Goal: Book appointment/travel/reservation

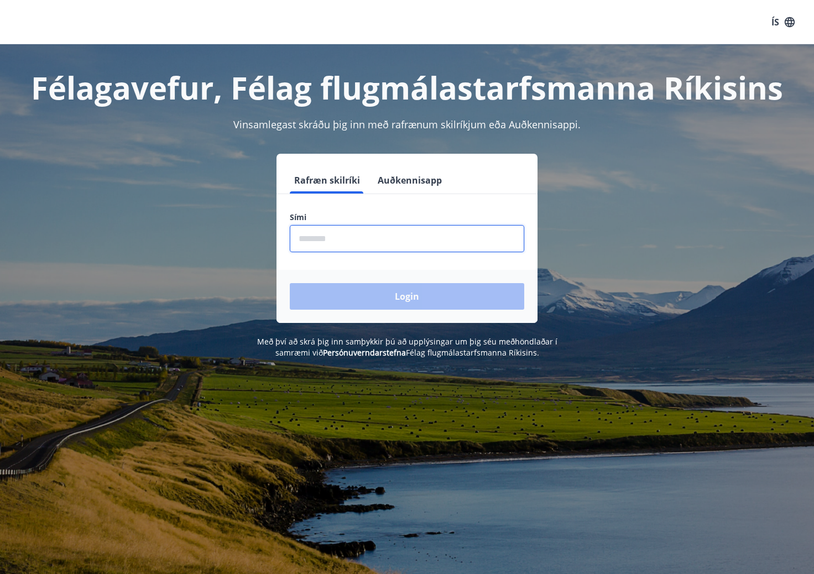
click at [452, 235] on input "phone" at bounding box center [407, 238] width 234 height 27
type input "********"
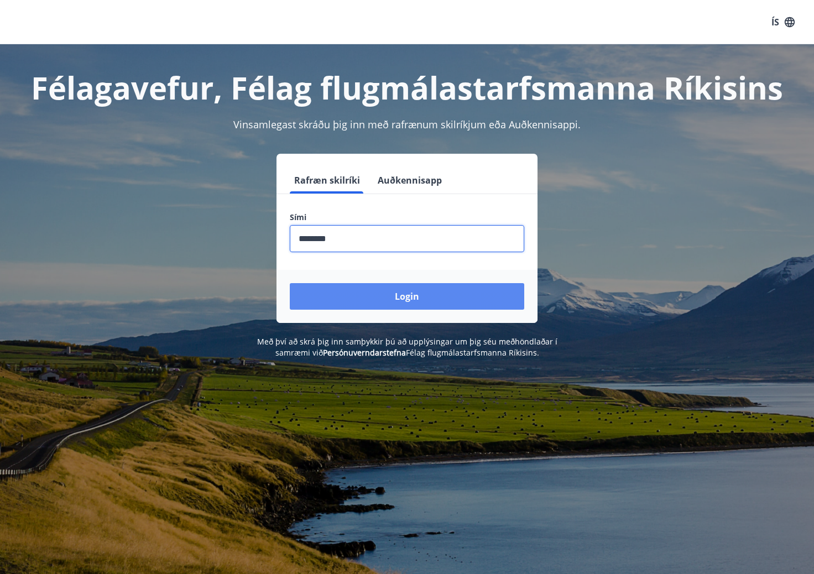
click at [394, 296] on button "Login" at bounding box center [407, 296] width 234 height 27
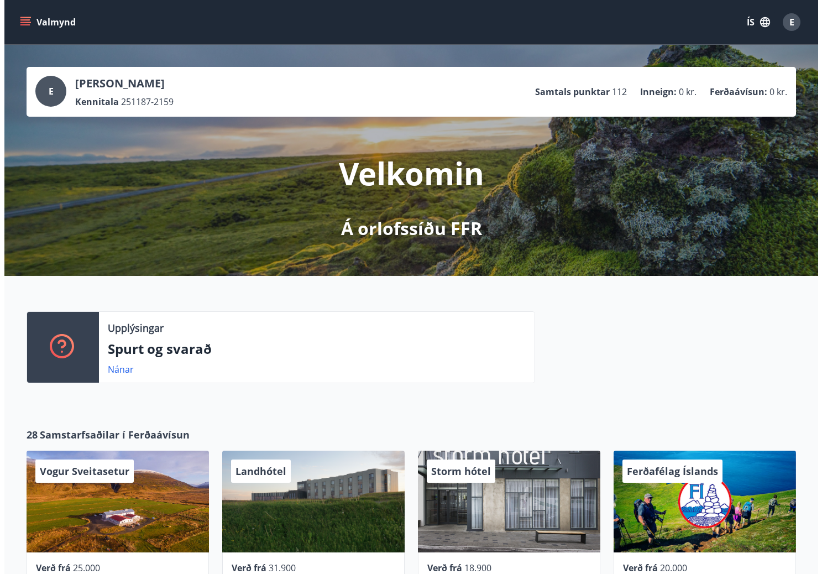
scroll to position [111, 0]
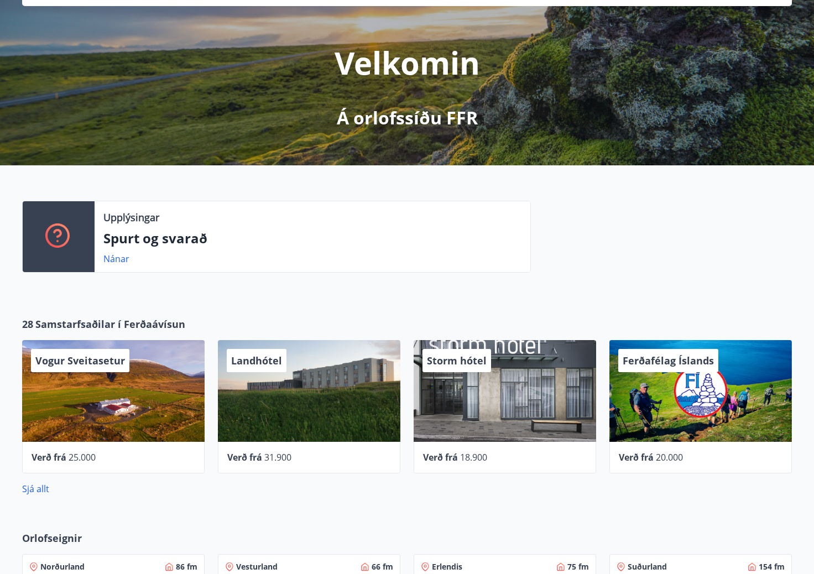
click at [259, 360] on span "Landhótel" at bounding box center [256, 360] width 51 height 13
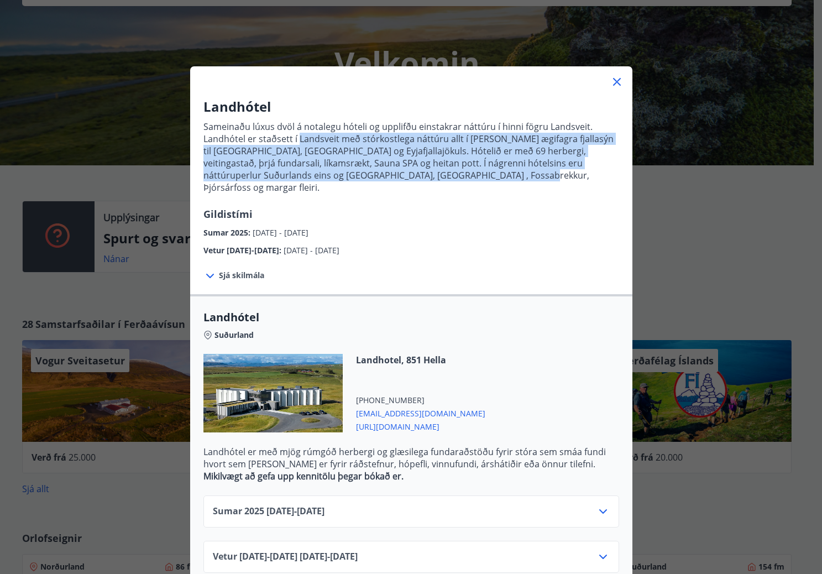
drag, startPoint x: 295, startPoint y: 134, endPoint x: 582, endPoint y: 175, distance: 290.3
click at [585, 173] on p "Sameinaðu lúxus dvöl á notalegu hóteli og upplifðu einstakrar náttúru í hinni f…" at bounding box center [411, 157] width 416 height 73
click at [572, 187] on p "Sameinaðu lúxus dvöl á notalegu hóteli og upplifðu einstakrar náttúru í hinni f…" at bounding box center [411, 161] width 416 height 91
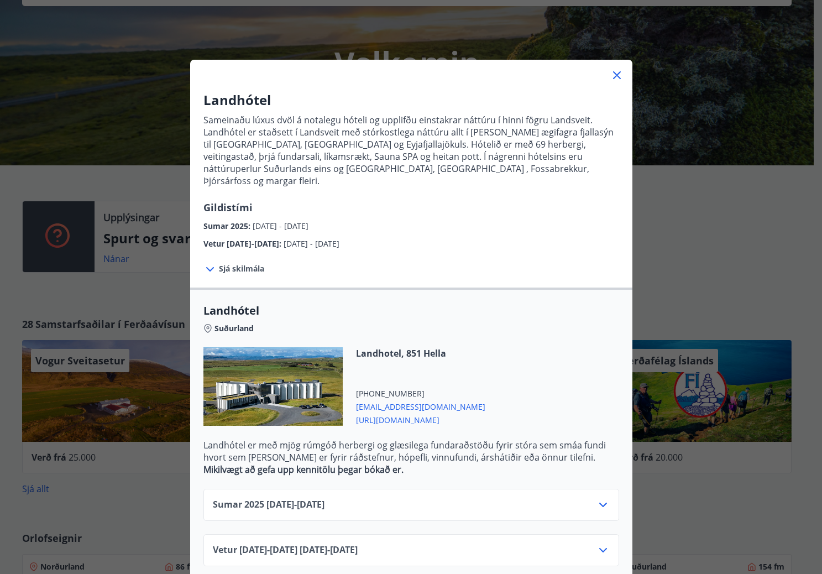
scroll to position [8, 0]
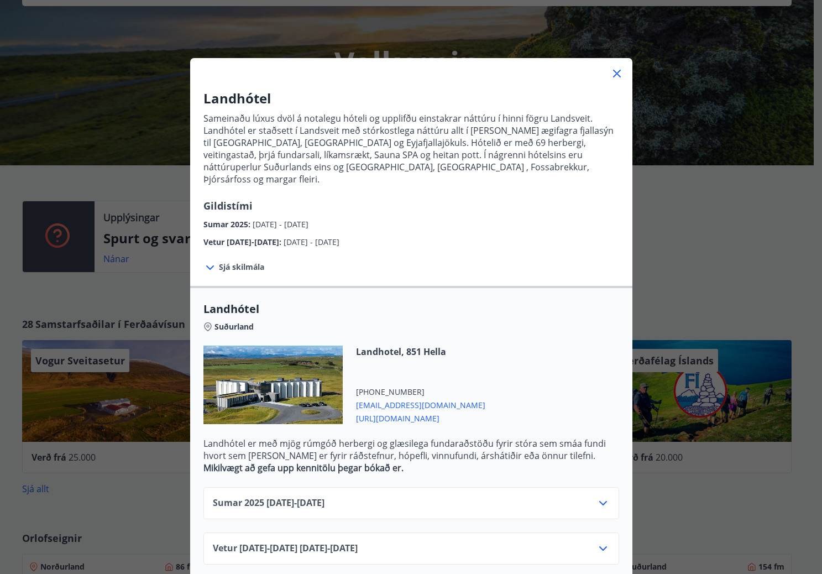
click at [573, 496] on div "Sumar [PHONE_NUMBER][DATE] - [DATE]" at bounding box center [411, 507] width 397 height 22
click at [588, 496] on div "Sumar [PHONE_NUMBER][DATE] - [DATE]" at bounding box center [411, 507] width 397 height 22
click at [603, 496] on icon at bounding box center [602, 502] width 13 height 13
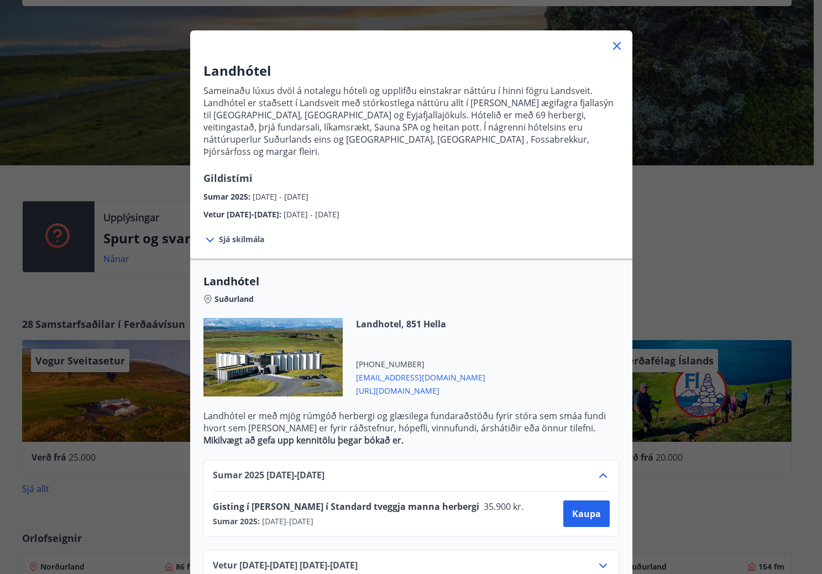
scroll to position [53, 0]
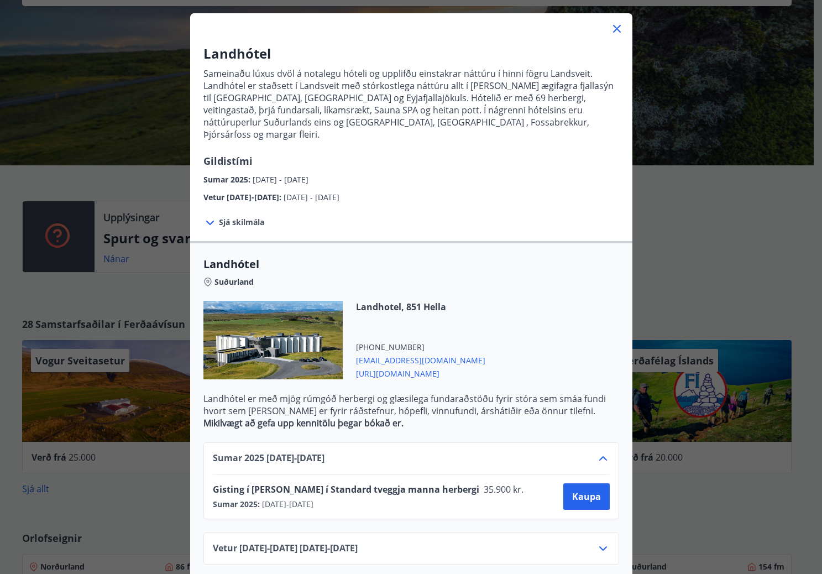
click at [145, 447] on div "Landhótel Sameinaðu lúxus dvöl á notalegu hóteli og upplifðu einstakrar náttúru…" at bounding box center [411, 234] width 822 height 574
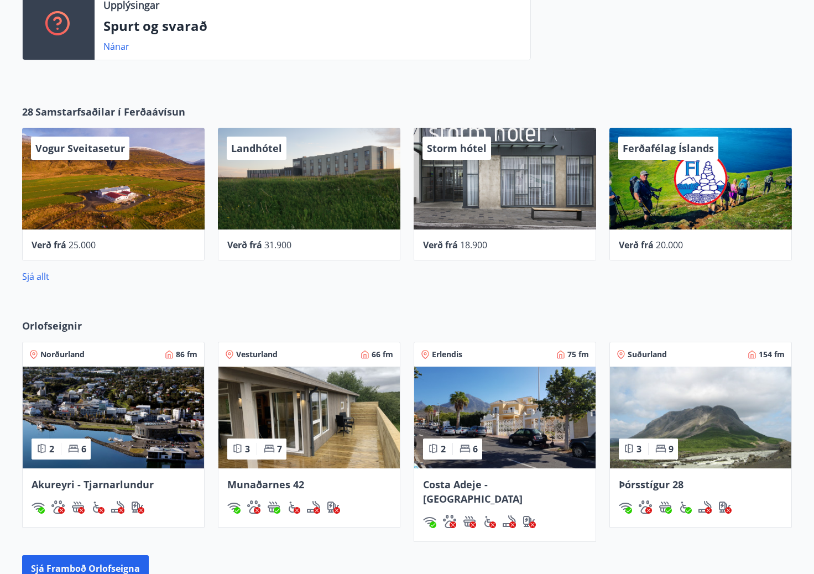
scroll to position [471, 0]
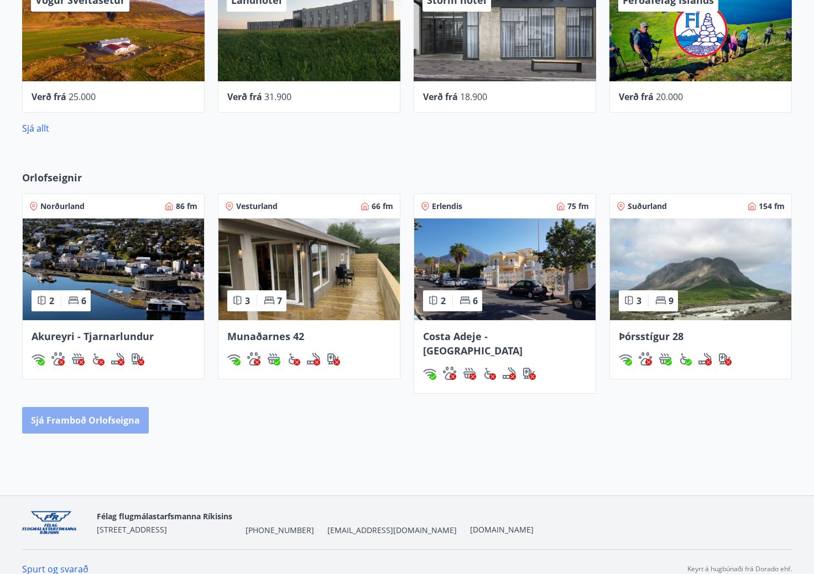
click at [137, 409] on button "Sjá framboð orlofseigna" at bounding box center [85, 420] width 127 height 27
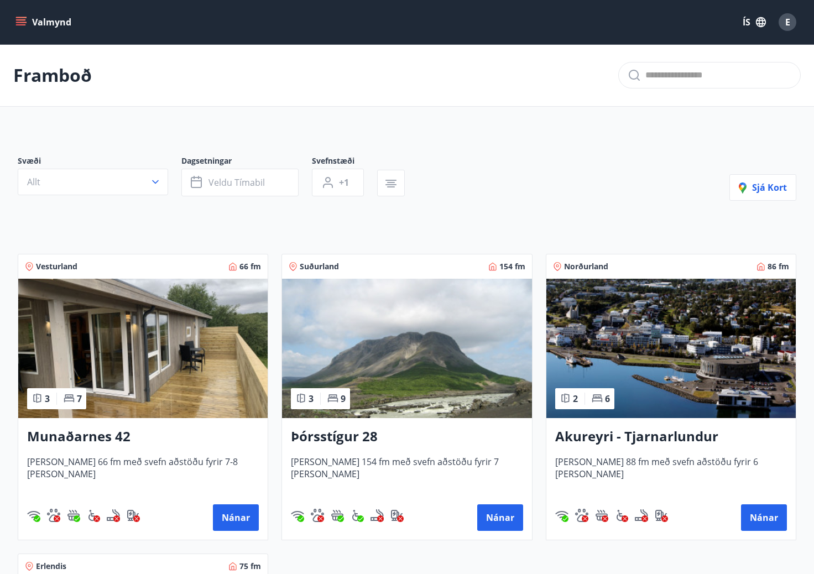
click at [372, 432] on h3 "Þórsstígur 28" at bounding box center [407, 437] width 232 height 20
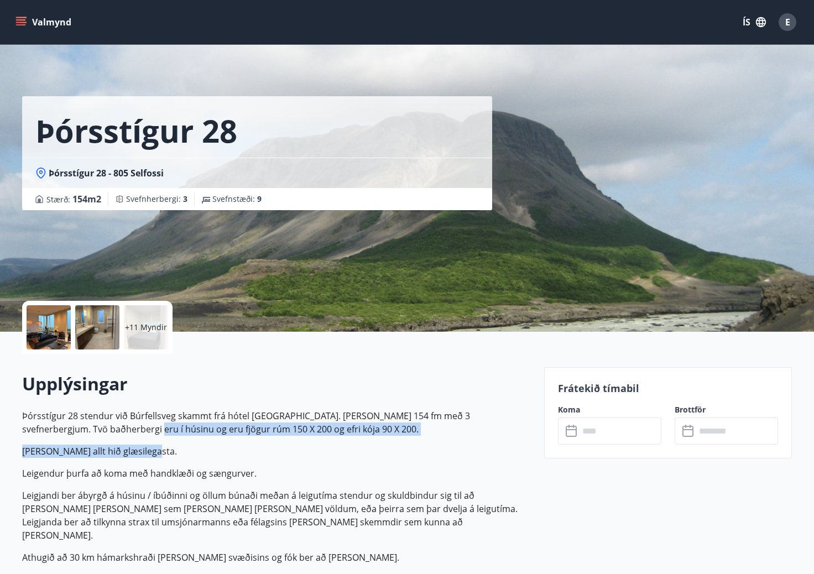
drag, startPoint x: 78, startPoint y: 423, endPoint x: 293, endPoint y: 453, distance: 217.2
click at [293, 453] on p "Þórsstígur 28 stendur við Búrfellsveg skammt frá hótel [GEOGRAPHIC_DATA]. [PERS…" at bounding box center [276, 504] width 509 height 190
click at [293, 453] on p "[PERSON_NAME] allt hið glæsilegasta." at bounding box center [276, 450] width 509 height 13
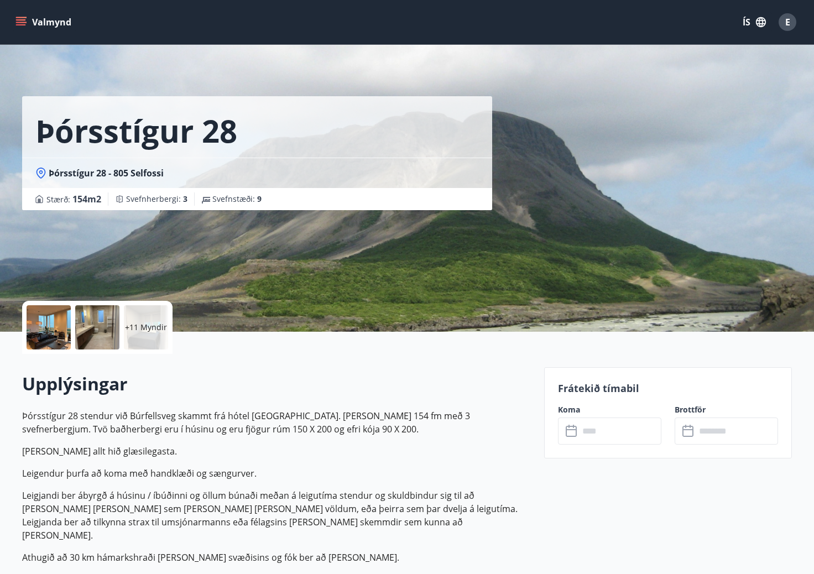
click at [138, 334] on div "+11 Myndir" at bounding box center [146, 327] width 44 height 44
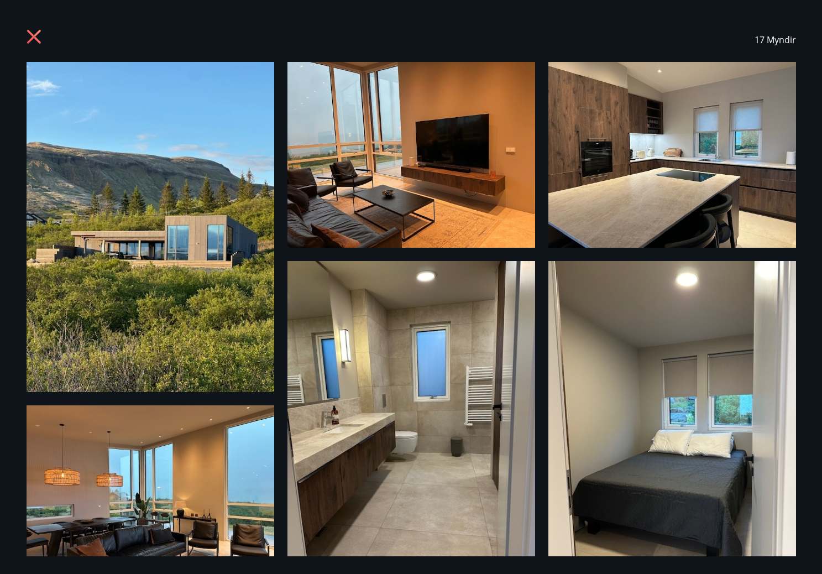
click at [34, 32] on icon at bounding box center [36, 38] width 18 height 18
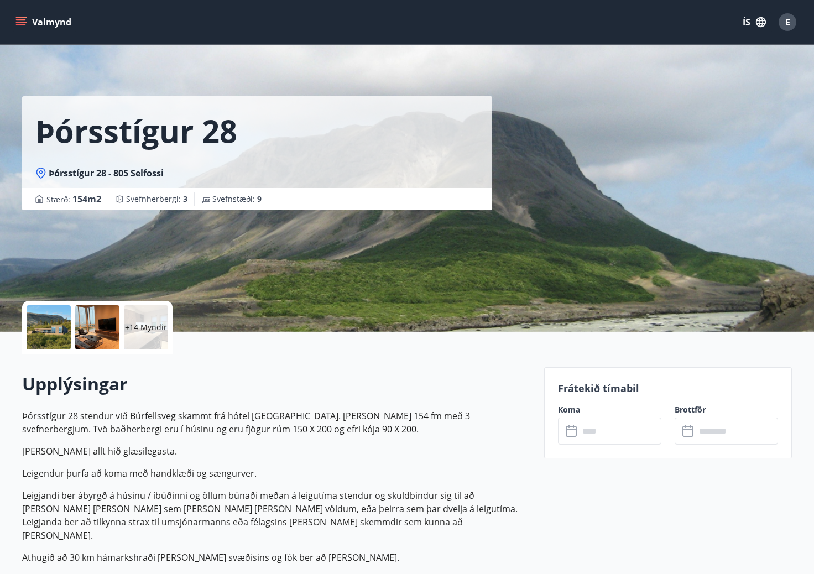
click at [26, 23] on icon "menu" at bounding box center [22, 22] width 12 height 1
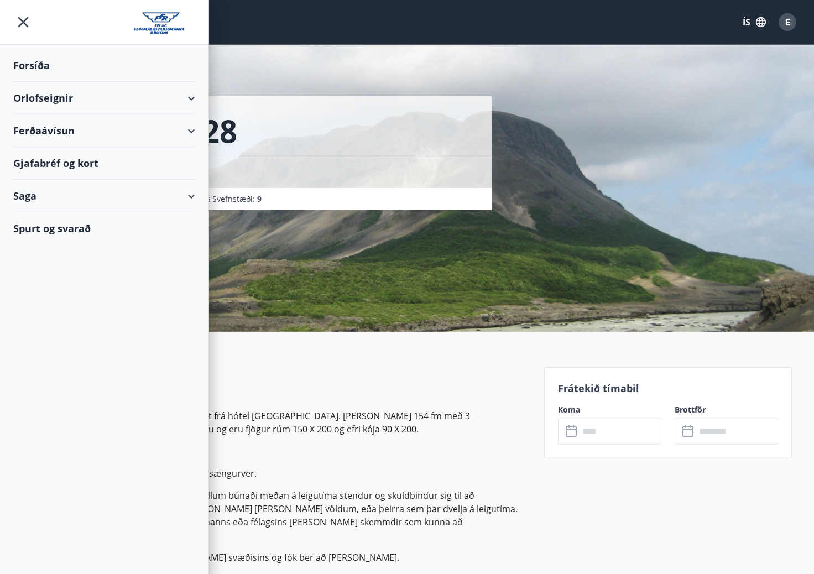
click at [79, 164] on div "Gjafabréf og kort" at bounding box center [104, 163] width 182 height 33
click at [50, 125] on div "Ferðaávísun" at bounding box center [104, 130] width 182 height 33
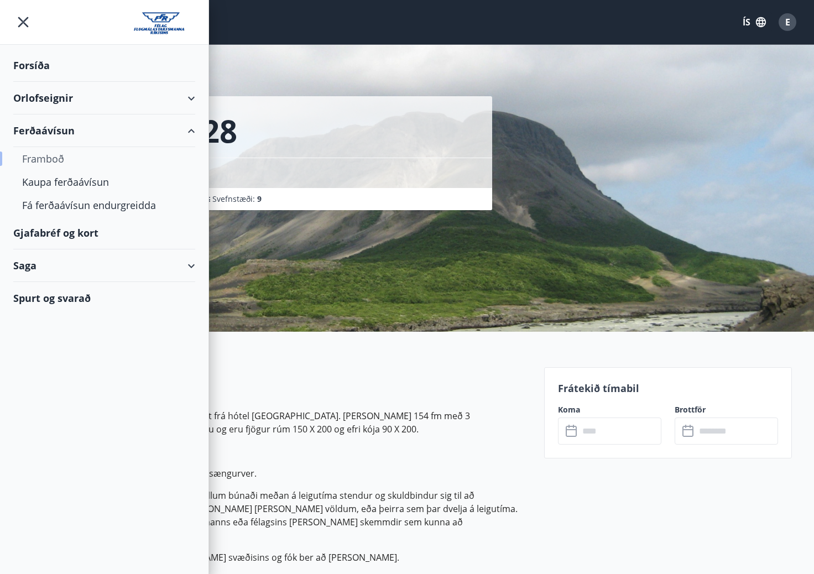
click at [61, 157] on div "Framboð" at bounding box center [104, 158] width 164 height 23
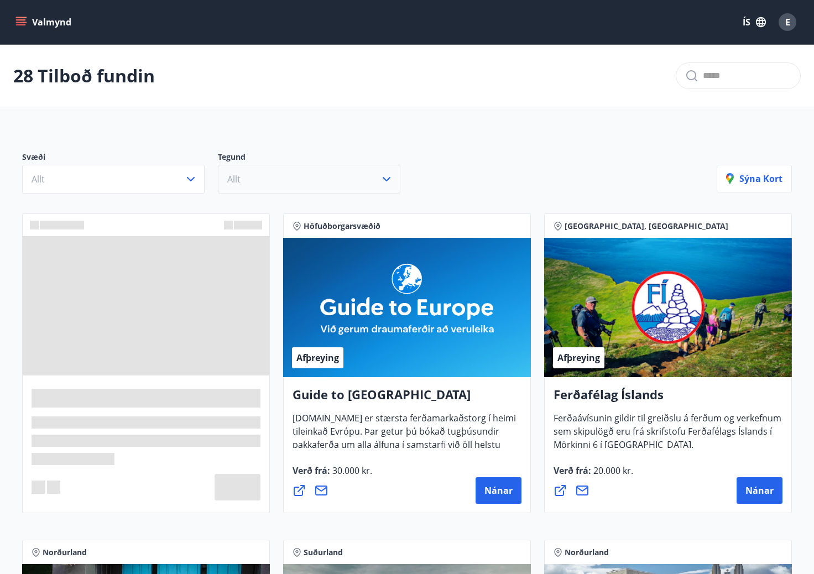
click at [255, 184] on button "Allt" at bounding box center [309, 179] width 182 height 29
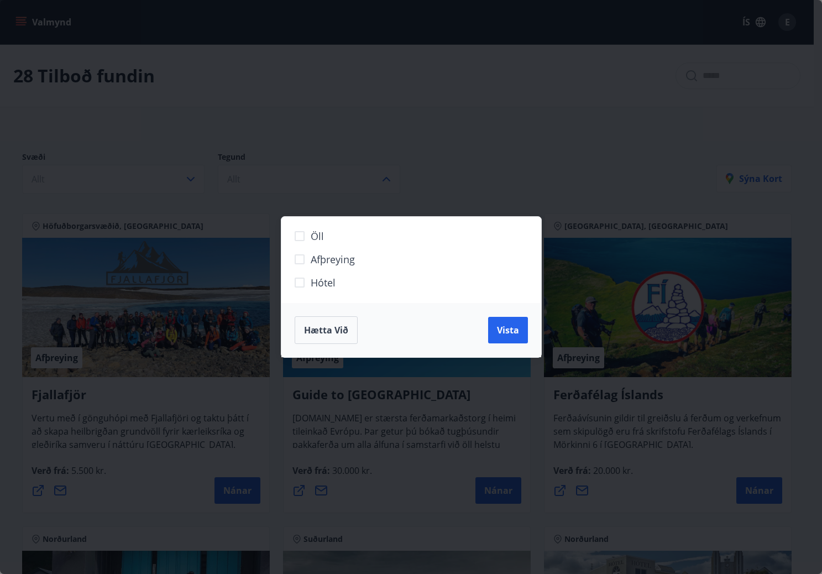
click at [385, 164] on div "Öll Afþreying Hótel Hætta við Vista" at bounding box center [411, 287] width 822 height 574
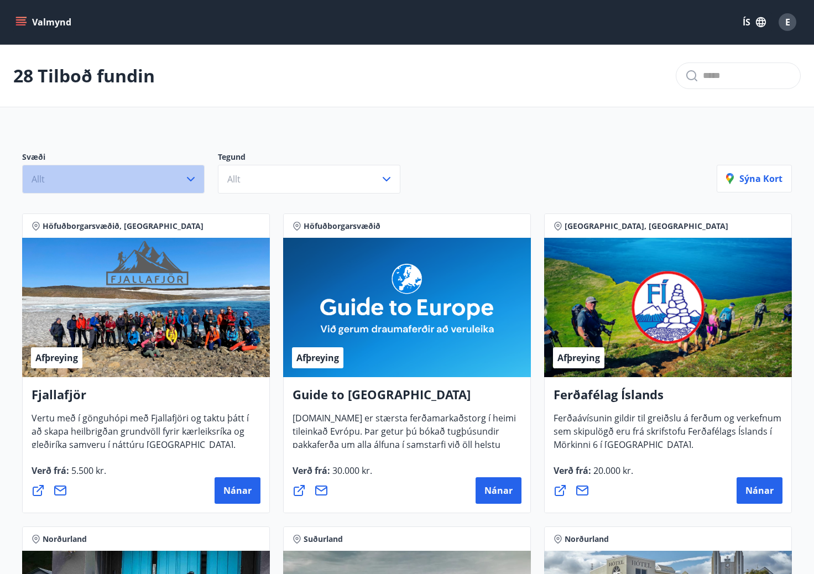
click at [145, 182] on button "Allt" at bounding box center [113, 179] width 182 height 29
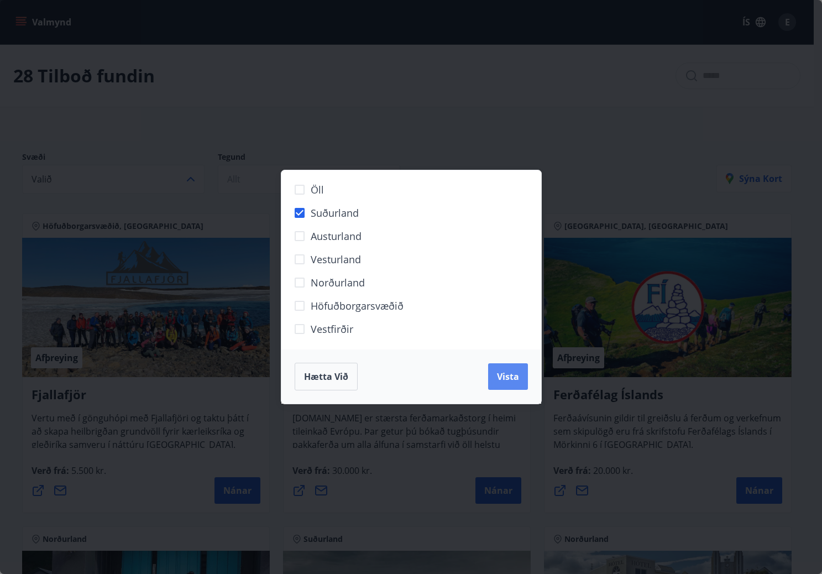
click at [509, 378] on span "Vista" at bounding box center [508, 376] width 22 height 12
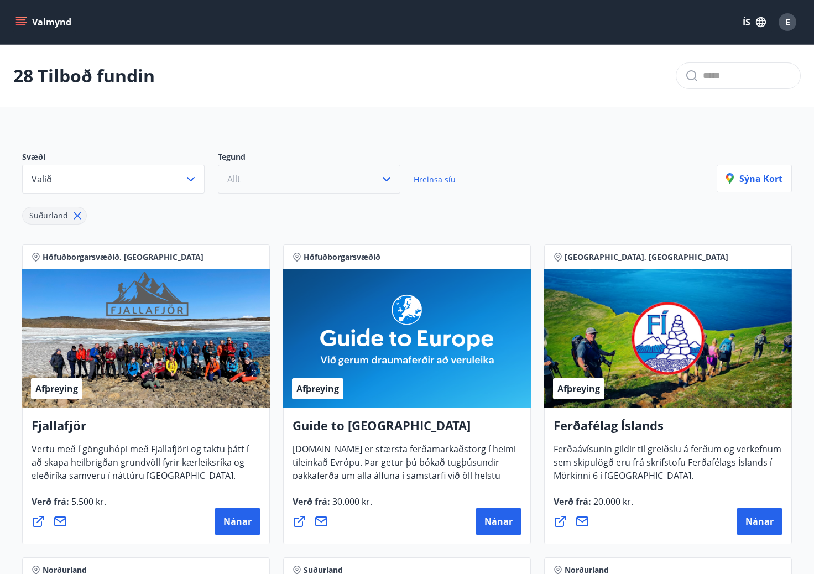
click at [240, 181] on span "Allt" at bounding box center [233, 179] width 13 height 12
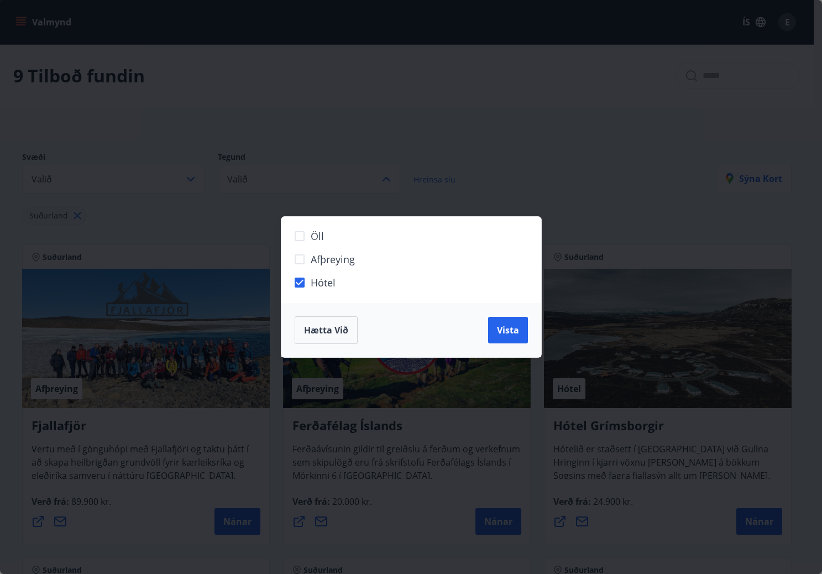
click at [530, 337] on div "Hætta við Vista" at bounding box center [411, 330] width 260 height 54
click at [521, 334] on button "Vista" at bounding box center [508, 330] width 40 height 27
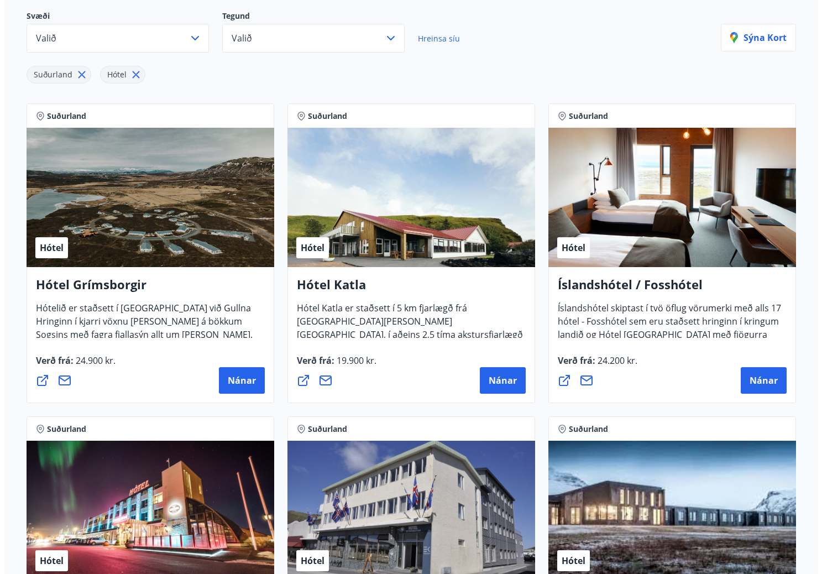
scroll to position [111, 0]
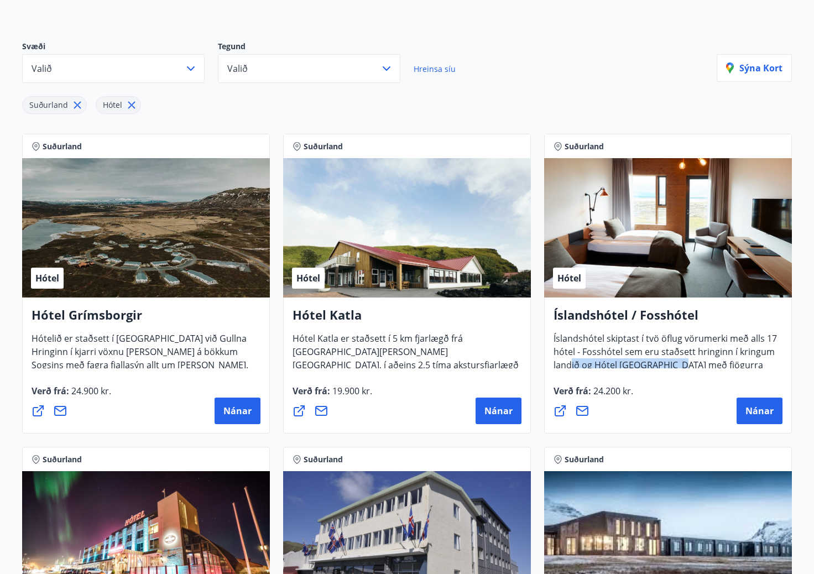
drag, startPoint x: 572, startPoint y: 358, endPoint x: 681, endPoint y: 367, distance: 109.8
click at [680, 367] on div "Íslandshótel / Fosshótel Íslandshótel skiptast í tvö öflug vörumerki með alls 1…" at bounding box center [667, 337] width 229 height 62
click at [681, 367] on span "Íslandshótel skiptast í tvö öflug vörumerki með alls 17 hótel - Fosshótel sem e…" at bounding box center [664, 362] width 223 height 61
click at [121, 313] on h4 "Hótel Grímsborgir" at bounding box center [146, 318] width 229 height 25
click at [233, 409] on span "Nánar" at bounding box center [237, 411] width 28 height 12
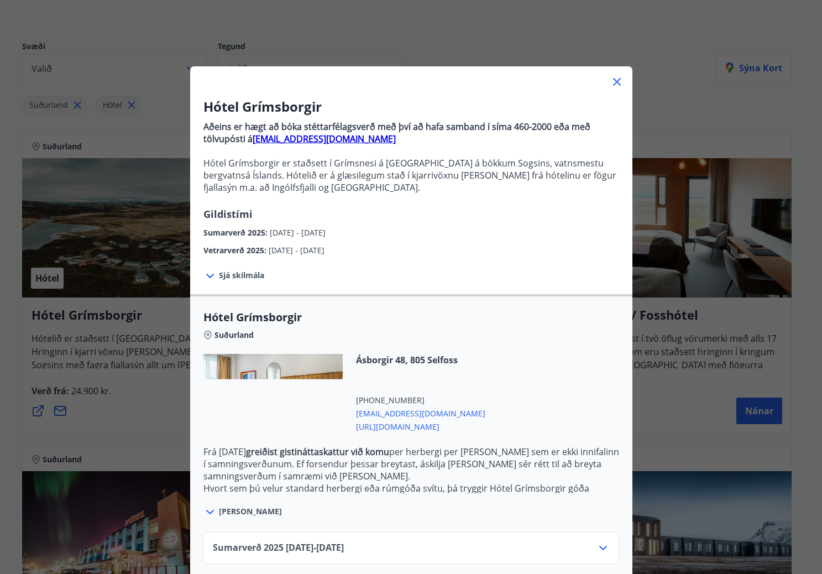
drag, startPoint x: 289, startPoint y: 233, endPoint x: 378, endPoint y: 229, distance: 88.6
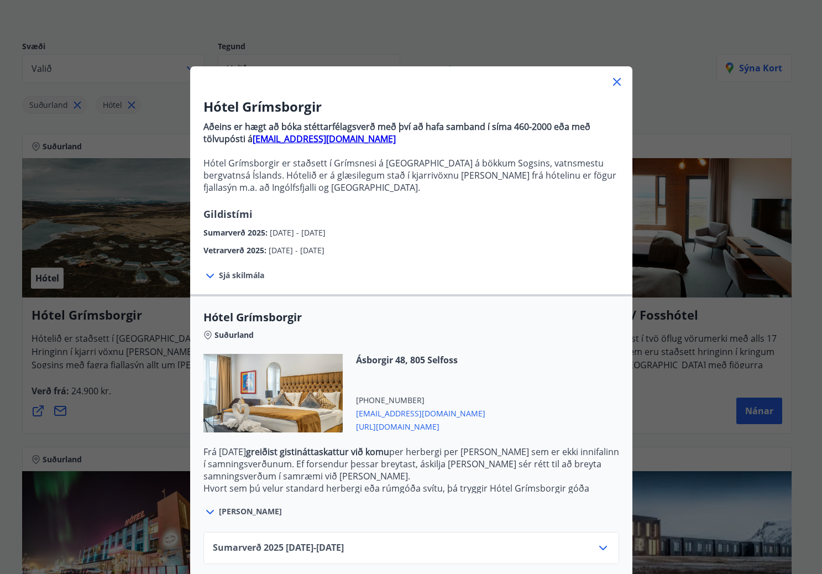
click at [378, 229] on div "Sumarverð 2025 : [DATE] - [DATE]" at bounding box center [411, 230] width 416 height 18
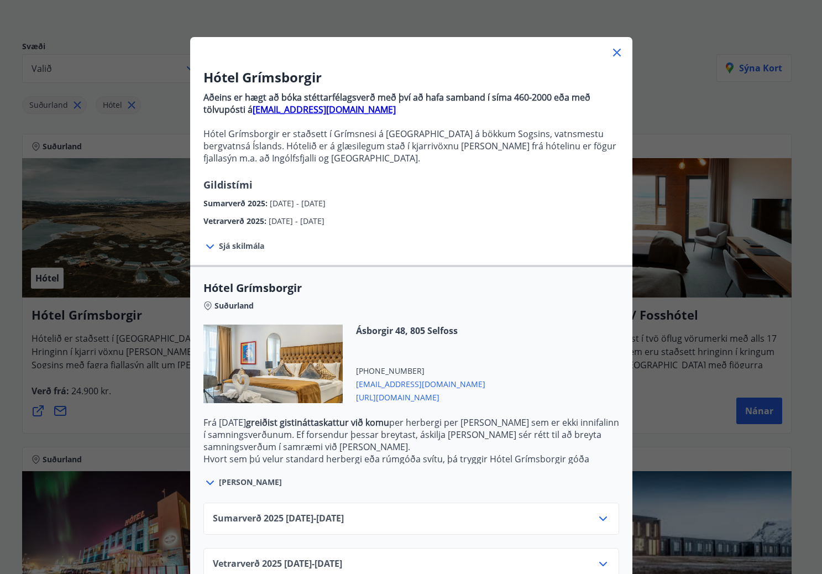
scroll to position [57, 0]
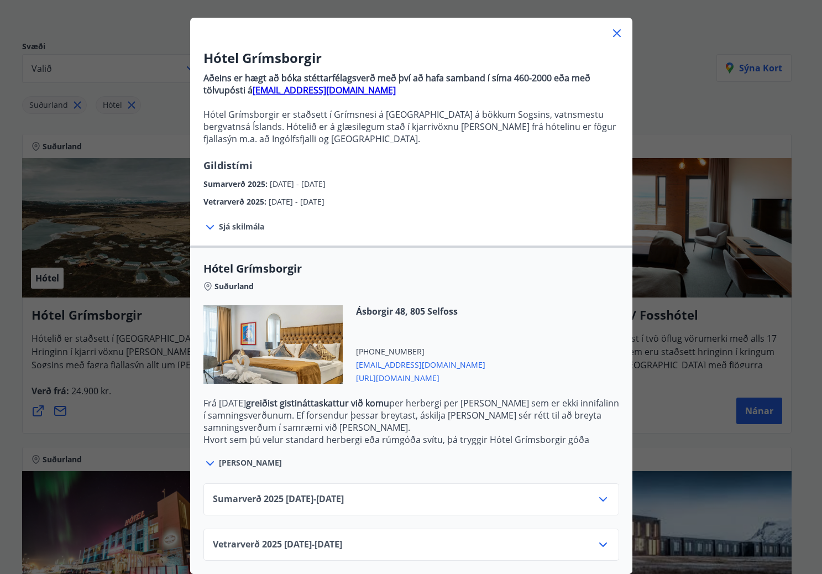
click at [600, 493] on icon at bounding box center [602, 499] width 13 height 13
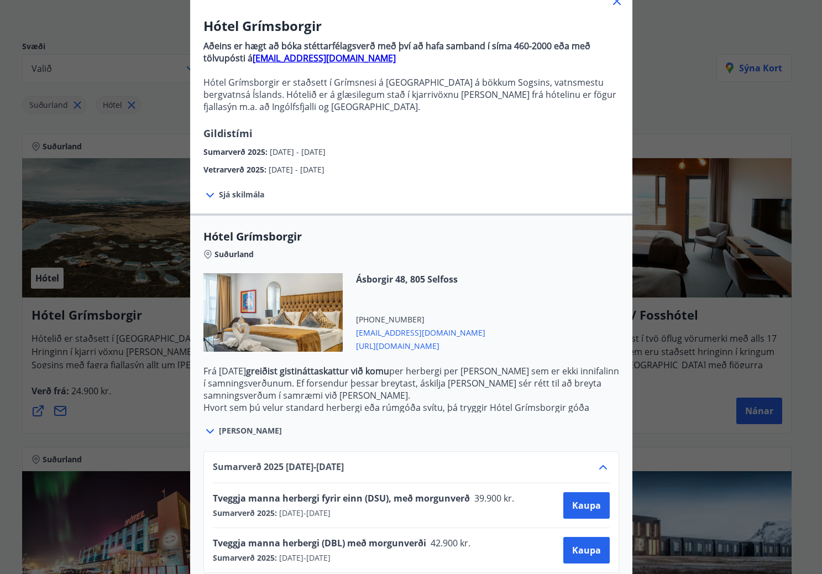
scroll to position [146, 0]
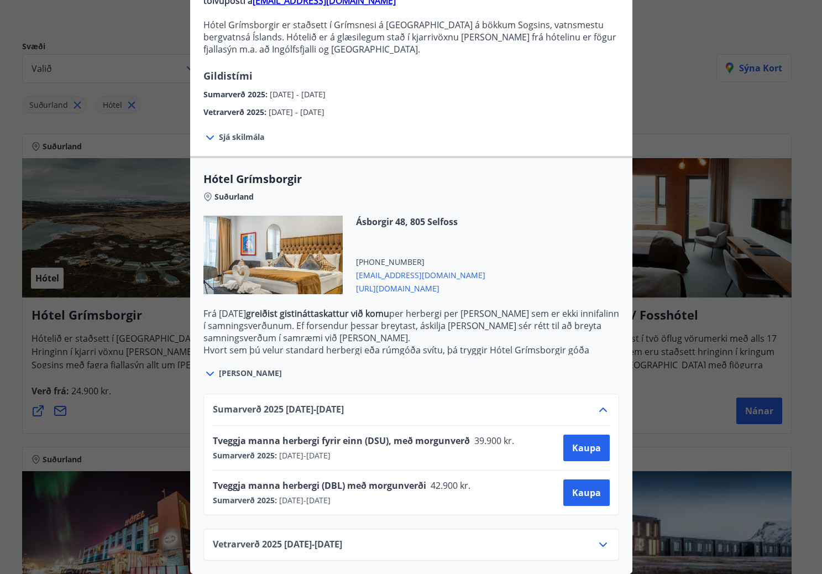
click at [602, 544] on div "Vetrarverð [PHONE_NUMBER][DATE] - [DATE]" at bounding box center [411, 549] width 397 height 22
click at [600, 542] on icon at bounding box center [602, 544] width 13 height 13
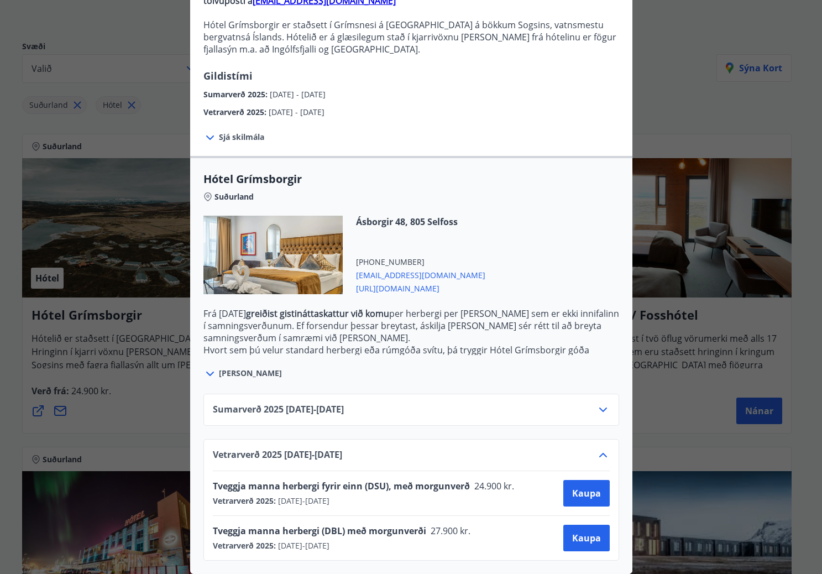
click at [596, 451] on icon at bounding box center [602, 454] width 13 height 13
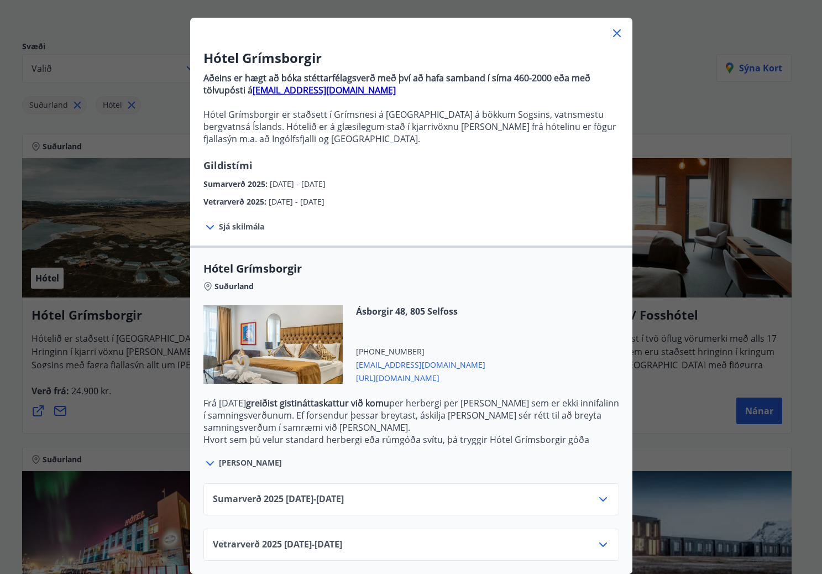
scroll to position [57, 0]
click at [596, 542] on icon at bounding box center [602, 544] width 13 height 13
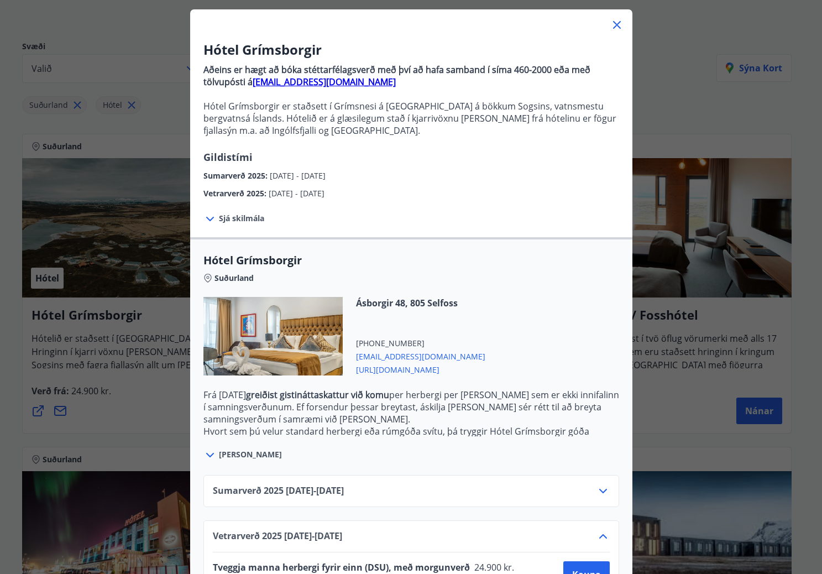
scroll to position [146, 0]
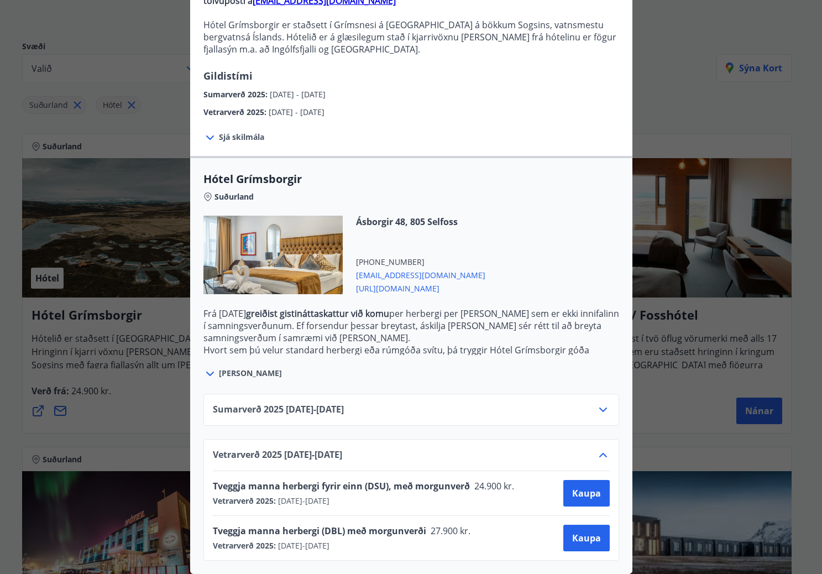
click at [596, 448] on icon at bounding box center [602, 454] width 13 height 13
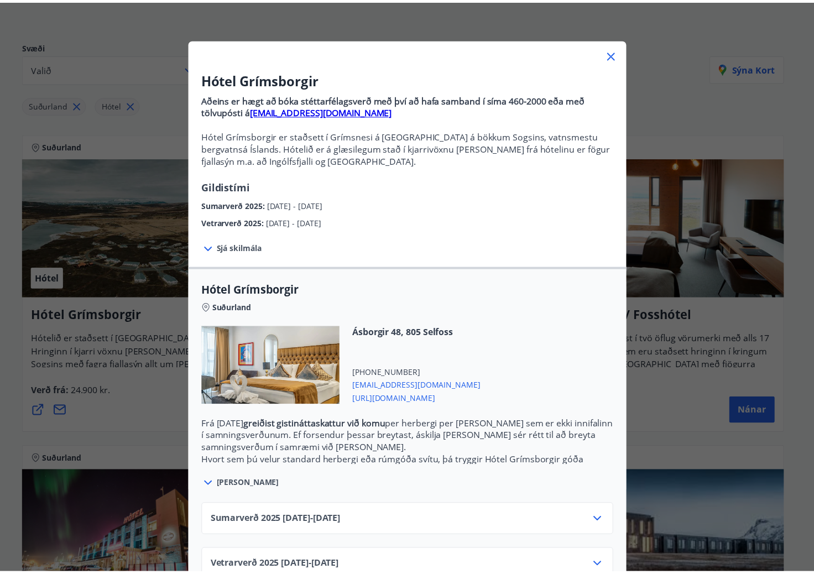
scroll to position [0, 0]
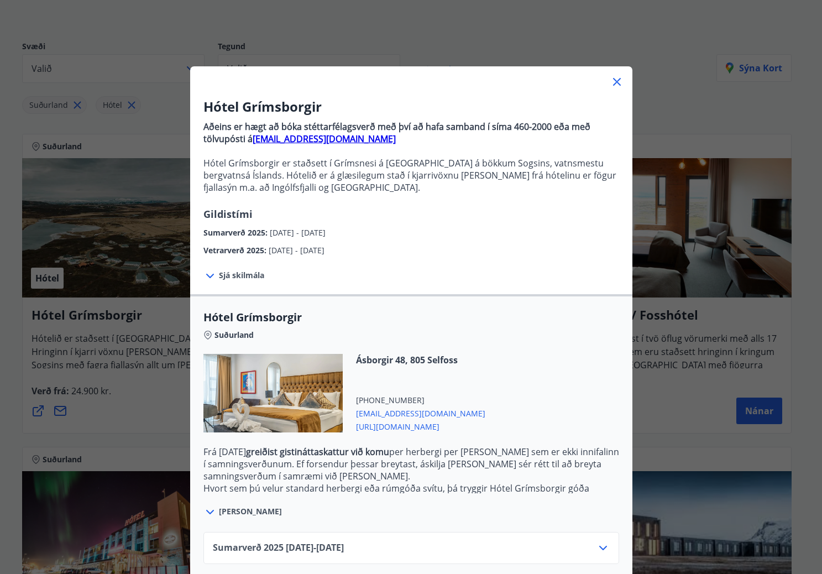
click at [102, 362] on div "Hótel Grímsborgir Aðeins er hægt að bóka stéttarfélagsverð með því að hafa samb…" at bounding box center [411, 287] width 822 height 574
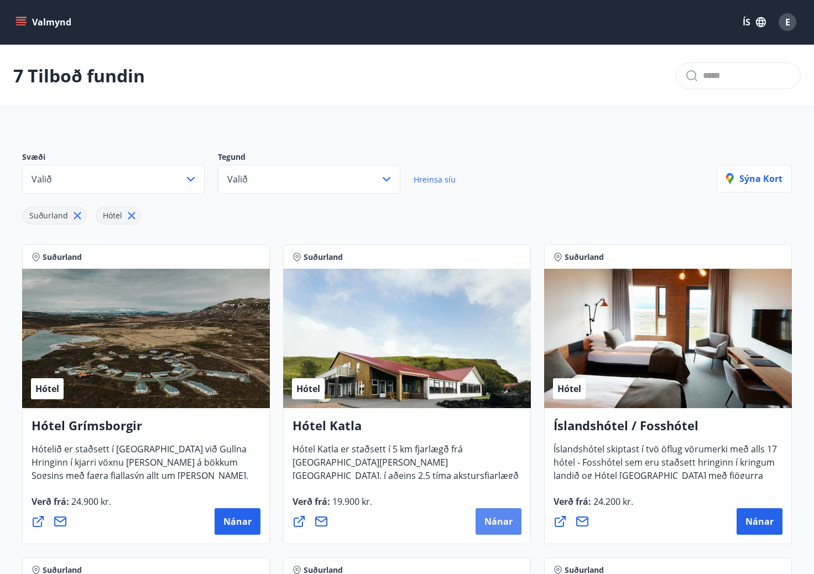
click at [499, 508] on button "Nánar" at bounding box center [498, 521] width 46 height 27
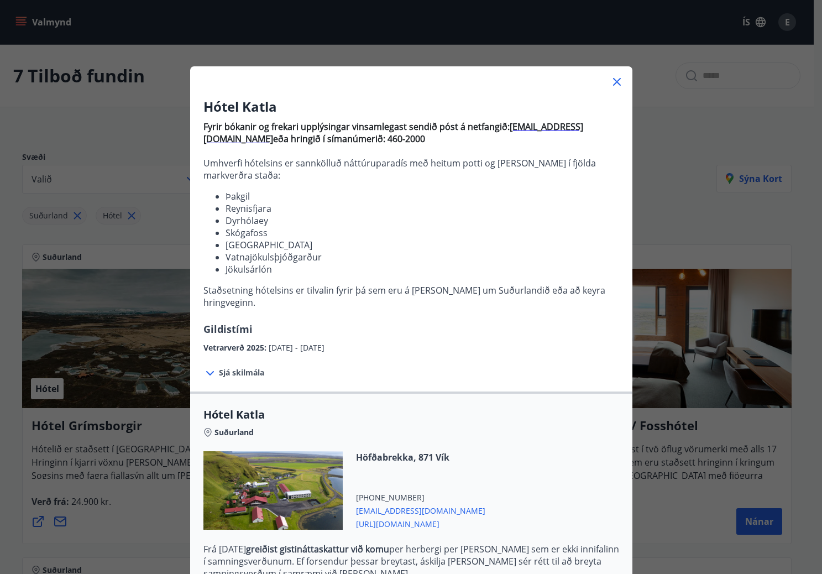
click at [84, 299] on div "Hótel Katla Fyrir bókanir og frekari upplýsingar vinsamlegast sendið póst á net…" at bounding box center [411, 287] width 822 height 574
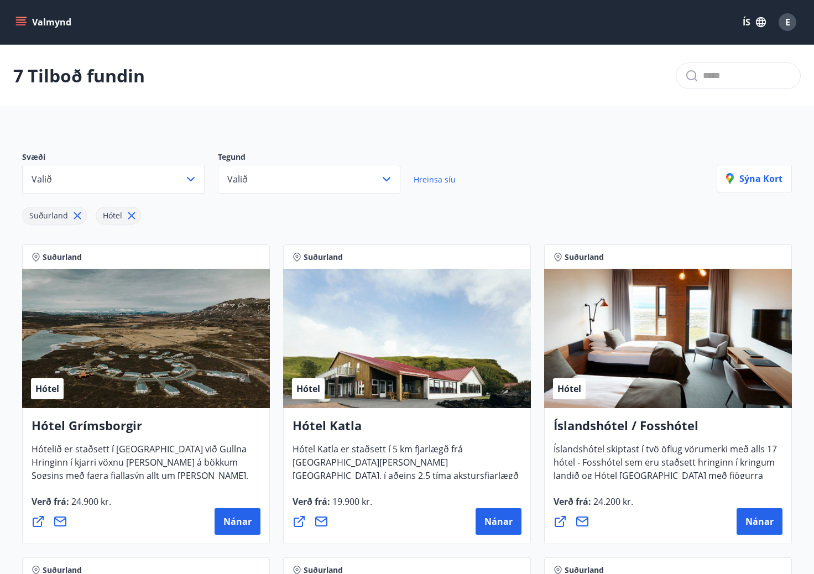
click at [59, 30] on button "Valmynd" at bounding box center [44, 22] width 62 height 20
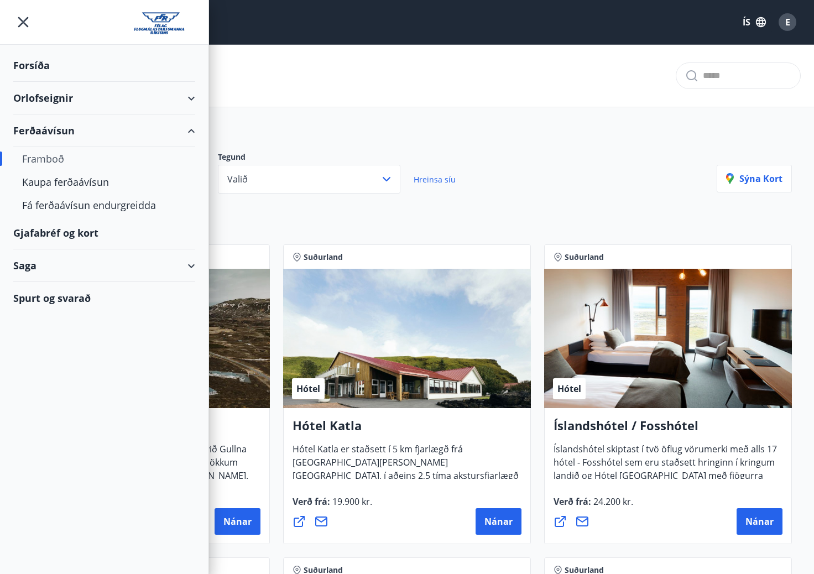
click at [56, 90] on div "Orlofseignir" at bounding box center [104, 98] width 182 height 33
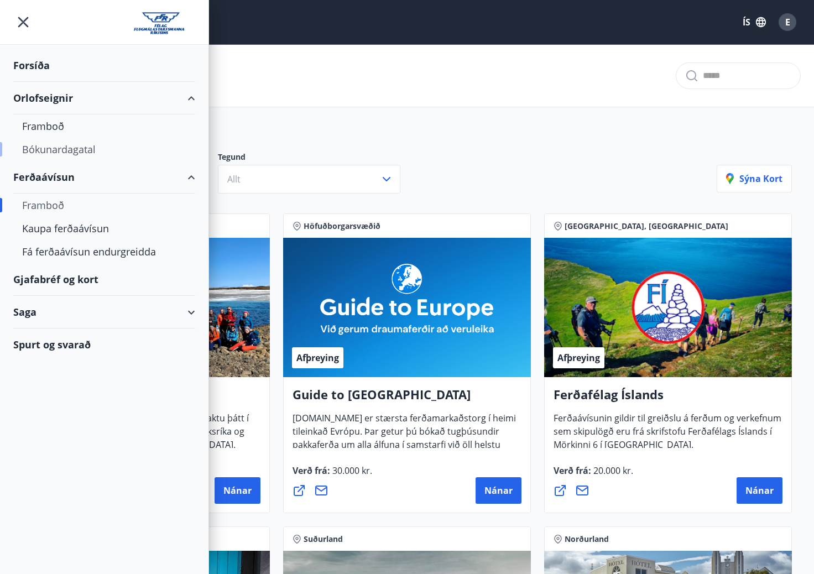
click at [67, 150] on div "Bókunardagatal" at bounding box center [104, 149] width 164 height 23
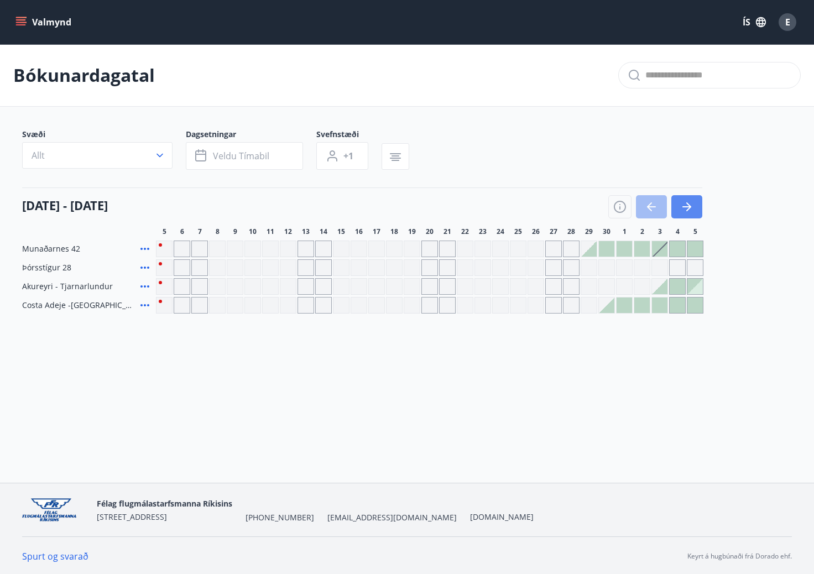
click at [688, 211] on icon "button" at bounding box center [686, 206] width 13 height 13
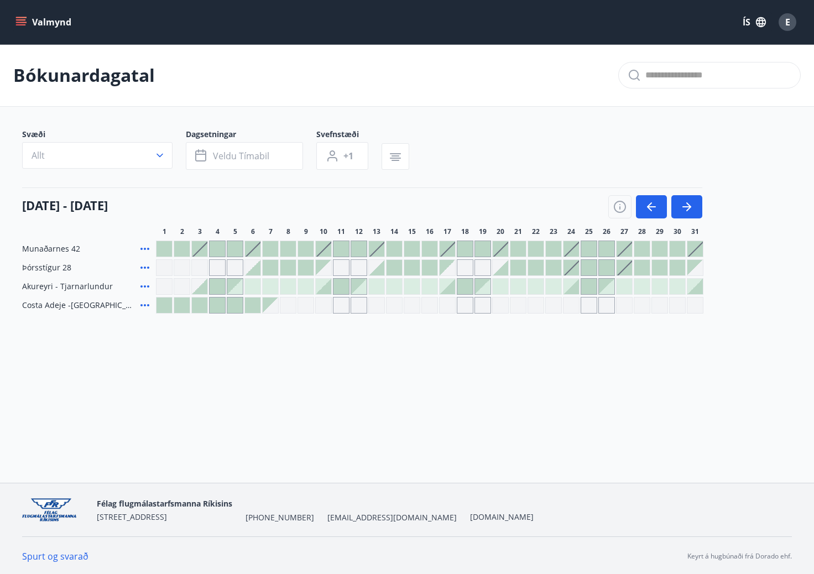
click at [395, 307] on div "Gráir dagar eru ekki bókanlegir" at bounding box center [394, 305] width 17 height 17
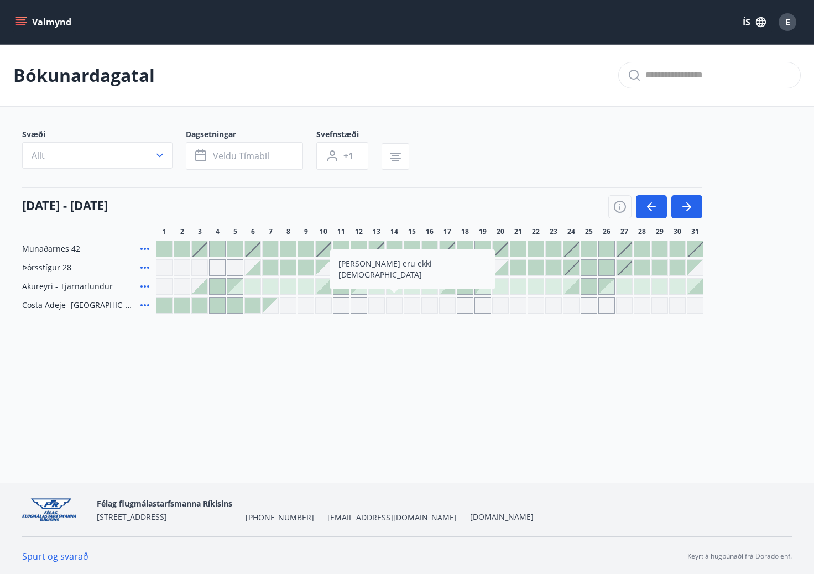
click at [575, 273] on div at bounding box center [570, 267] width 15 height 15
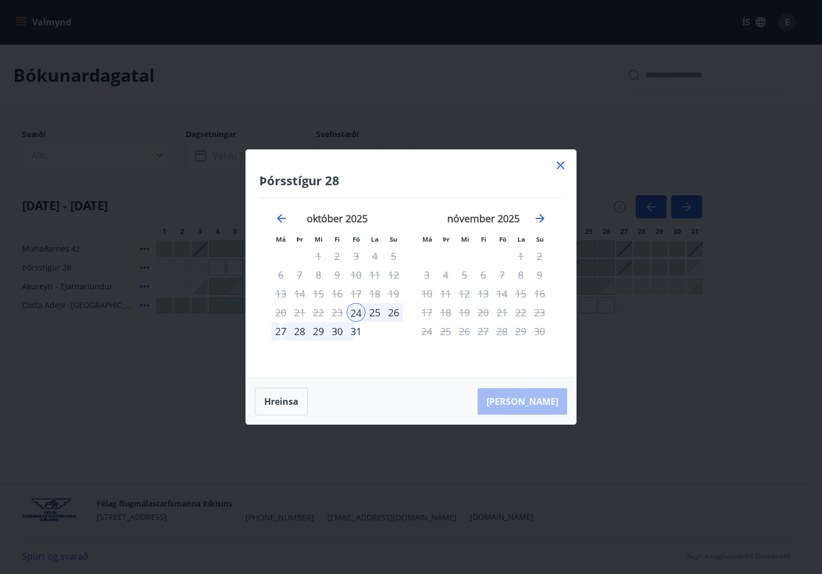
click at [300, 332] on div "28" at bounding box center [299, 331] width 19 height 19
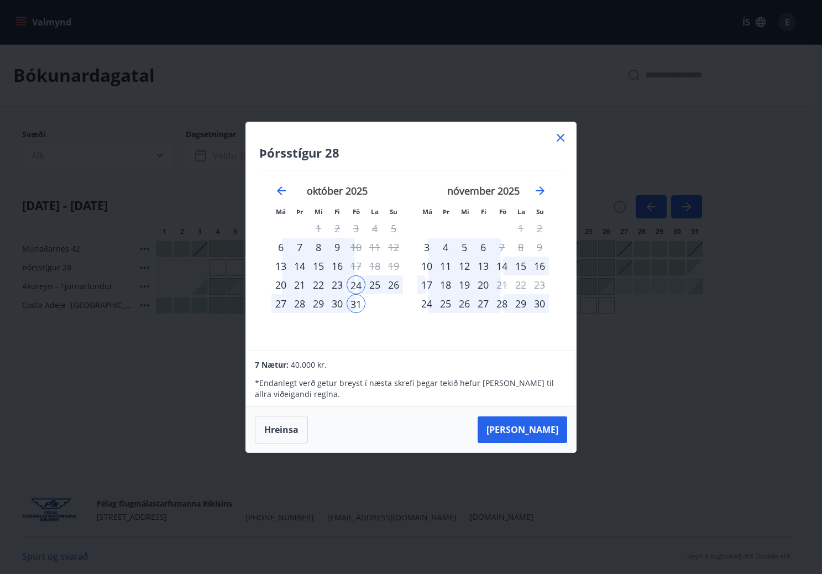
click at [301, 306] on div "28" at bounding box center [299, 303] width 19 height 19
click at [363, 287] on div "24" at bounding box center [356, 284] width 19 height 19
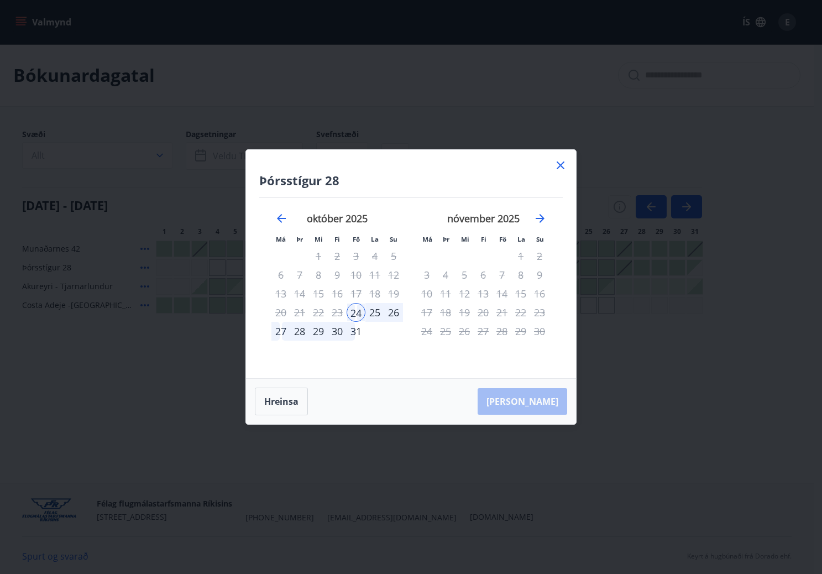
click at [303, 331] on div "28" at bounding box center [299, 331] width 19 height 19
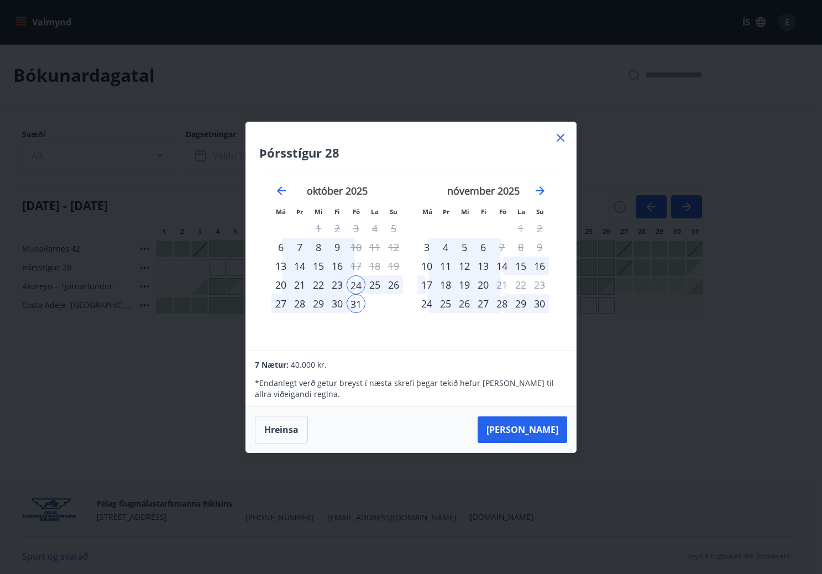
drag, startPoint x: 355, startPoint y: 307, endPoint x: 320, endPoint y: 310, distance: 36.1
click at [320, 310] on tr "27 28 29 30 31" at bounding box center [337, 303] width 132 height 19
click at [358, 286] on div "24" at bounding box center [356, 284] width 19 height 19
click at [298, 423] on button "Hreinsa" at bounding box center [281, 430] width 53 height 28
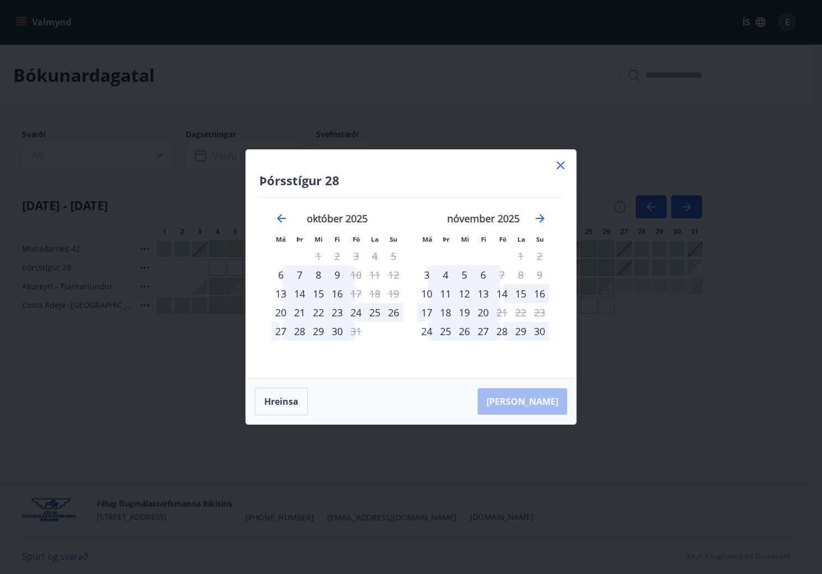
click at [557, 166] on icon at bounding box center [560, 165] width 13 height 13
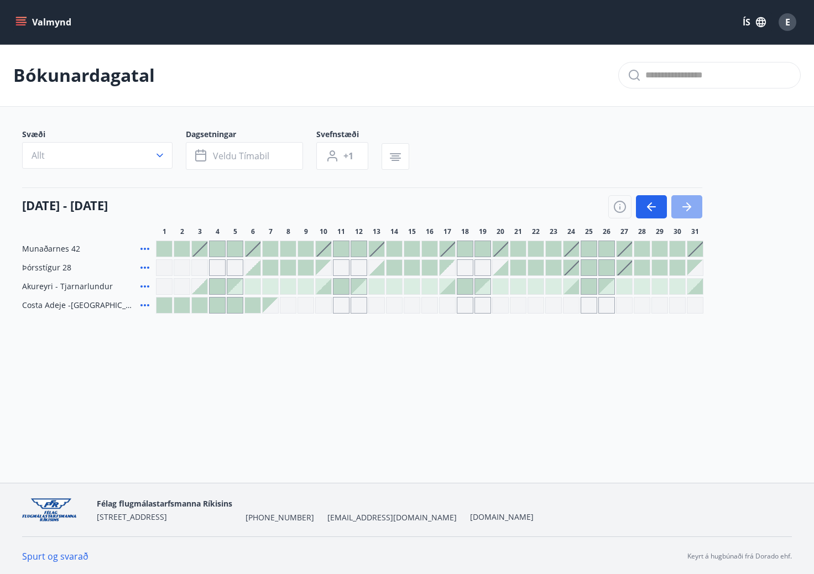
click at [693, 209] on icon "button" at bounding box center [686, 206] width 13 height 13
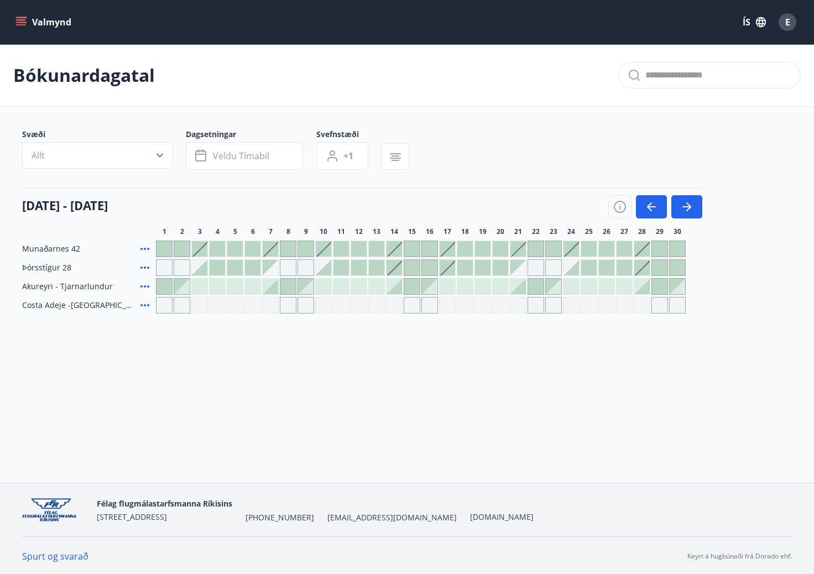
click at [400, 270] on div at bounding box center [393, 267] width 15 height 15
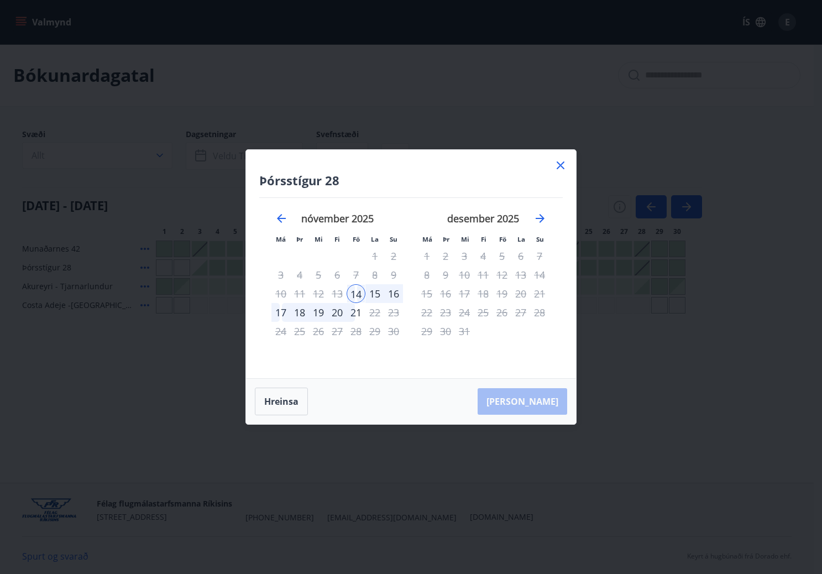
click at [306, 317] on div "18" at bounding box center [299, 312] width 19 height 19
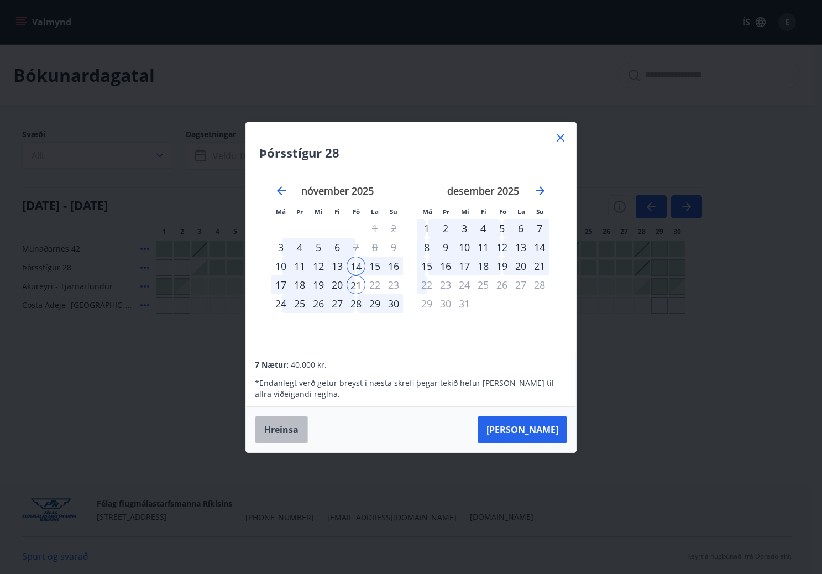
click at [296, 431] on button "Hreinsa" at bounding box center [281, 430] width 53 height 28
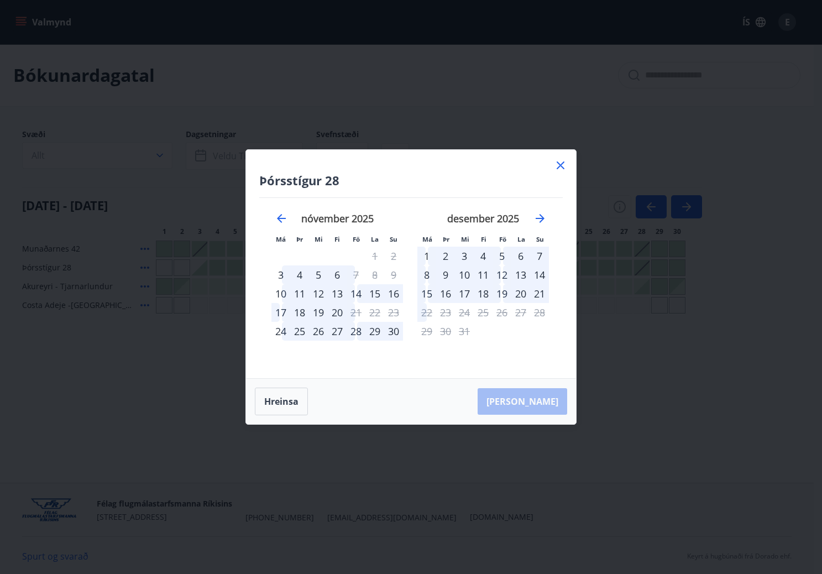
click at [559, 172] on div at bounding box center [560, 167] width 13 height 17
click at [564, 171] on icon at bounding box center [560, 165] width 13 height 13
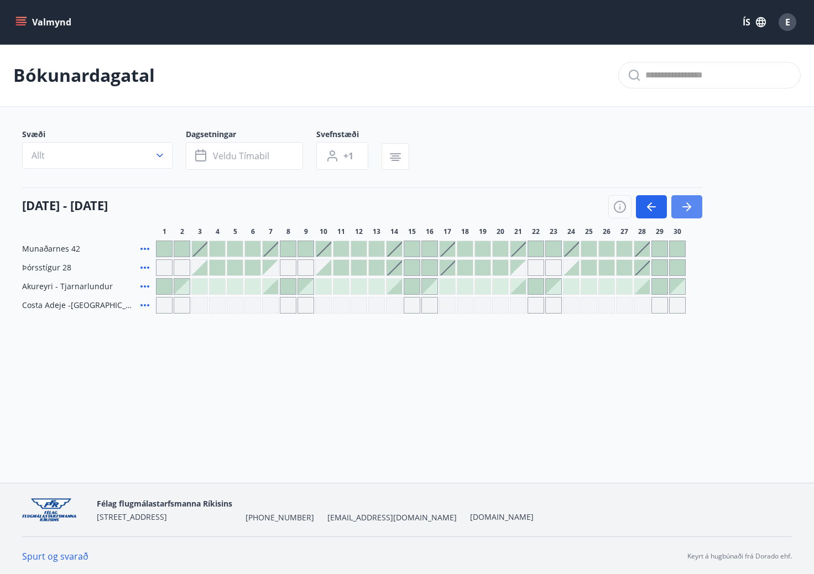
click at [687, 210] on icon "button" at bounding box center [688, 206] width 5 height 9
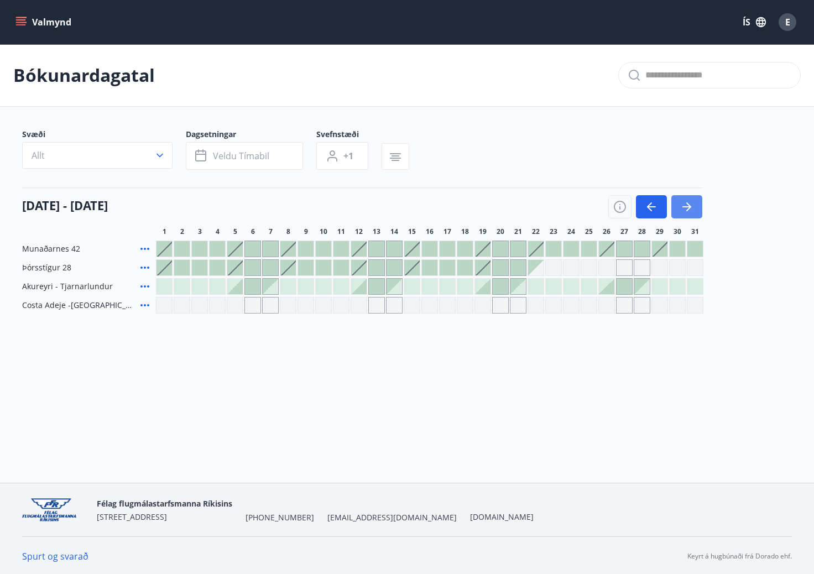
click at [687, 210] on icon "button" at bounding box center [688, 206] width 5 height 9
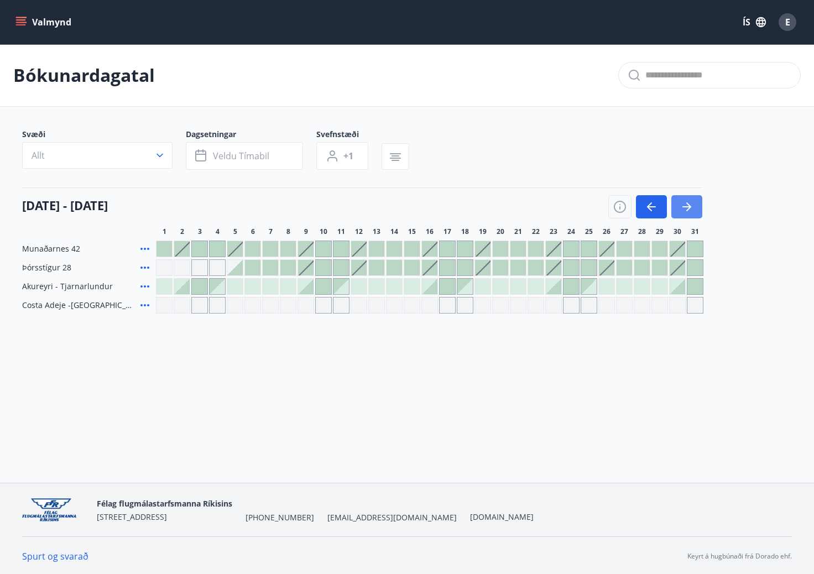
click at [687, 210] on icon "button" at bounding box center [688, 206] width 5 height 9
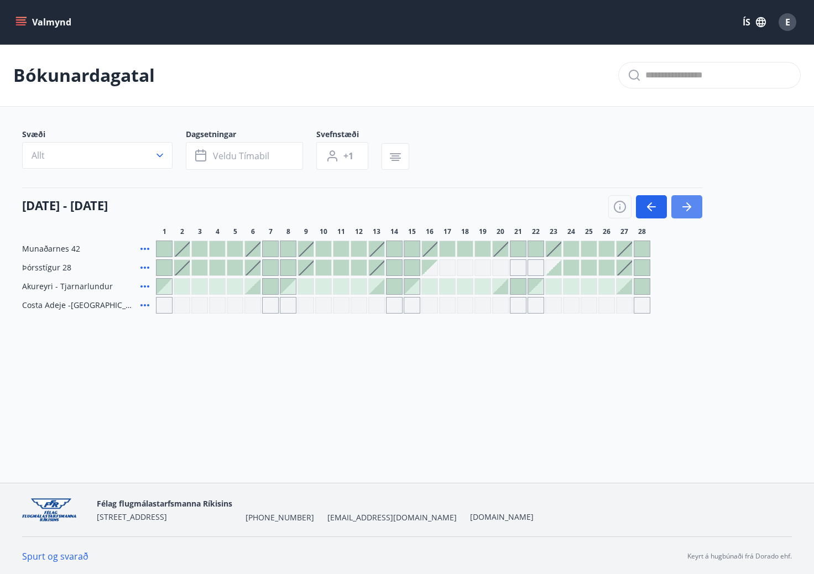
click at [687, 210] on icon "button" at bounding box center [688, 206] width 5 height 9
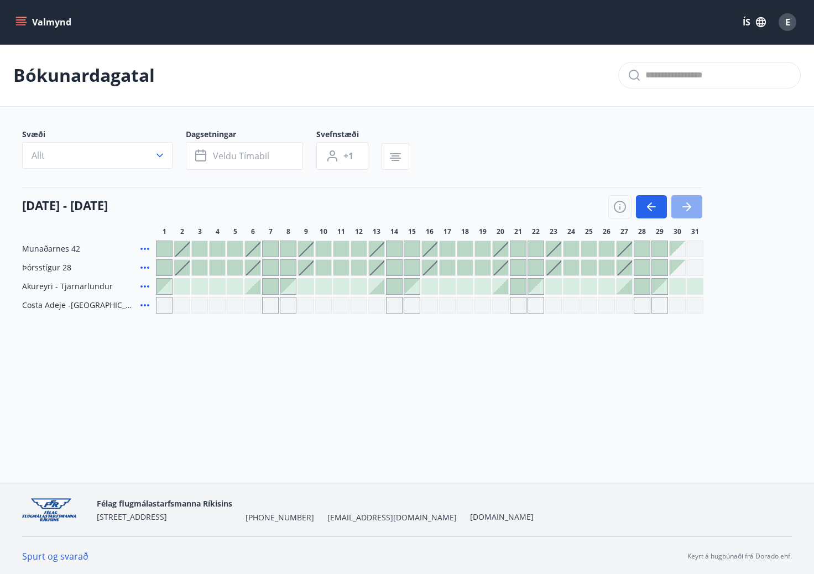
click at [687, 210] on icon "button" at bounding box center [688, 206] width 5 height 9
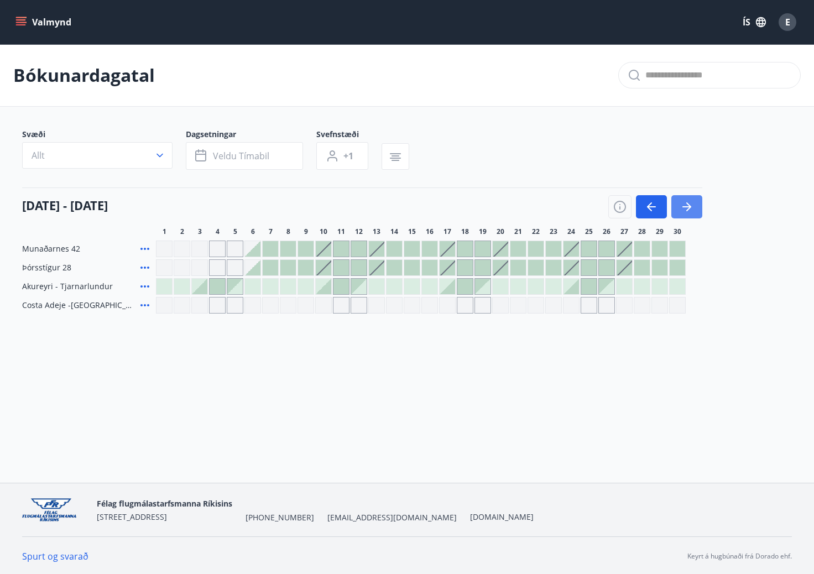
click at [687, 210] on icon "button" at bounding box center [688, 206] width 5 height 9
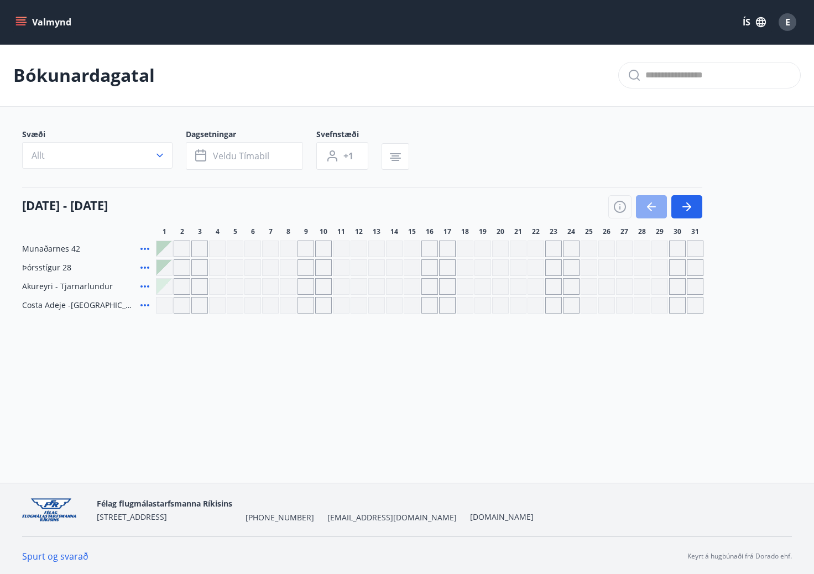
click at [647, 202] on icon "button" at bounding box center [651, 206] width 13 height 13
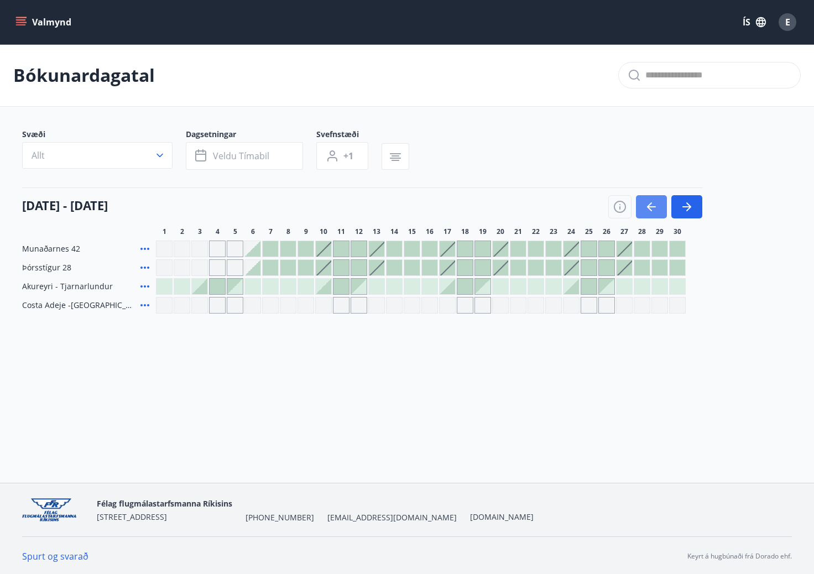
click at [647, 207] on icon "button" at bounding box center [649, 206] width 5 height 9
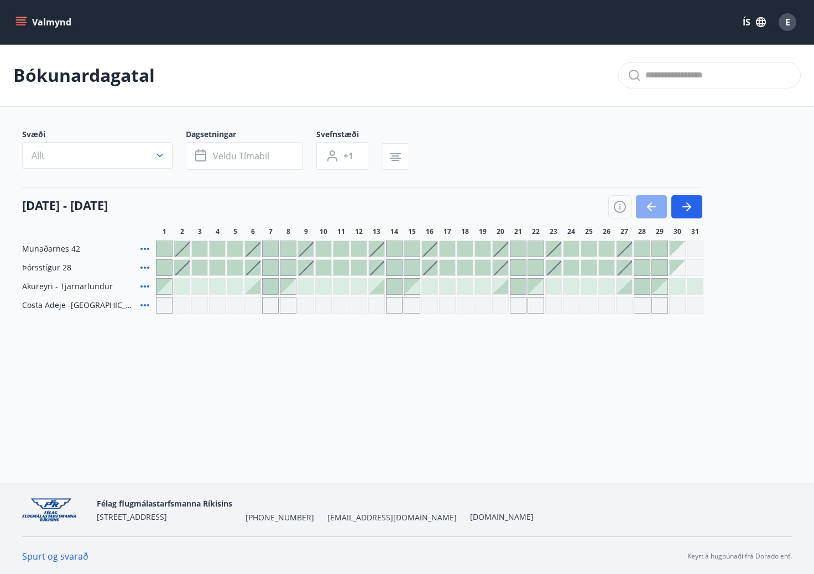
click at [647, 207] on icon "button" at bounding box center [649, 206] width 5 height 9
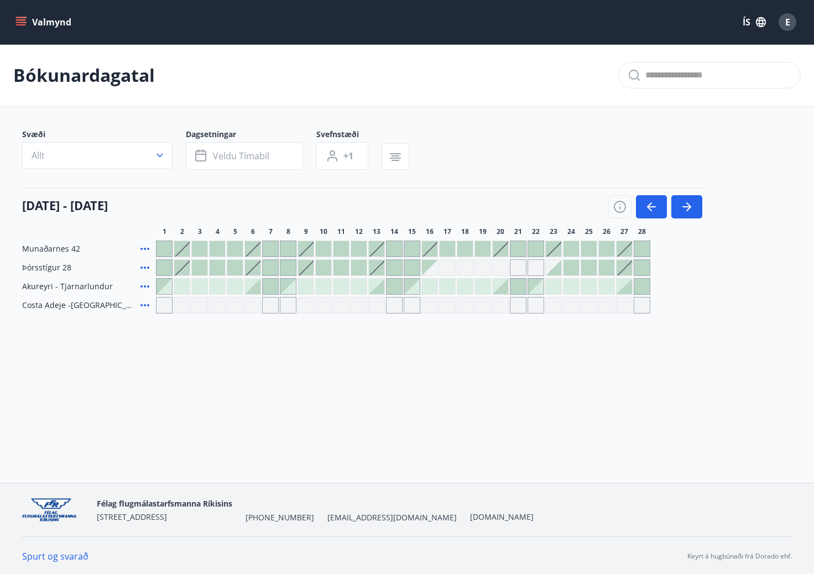
click at [20, 25] on icon "menu" at bounding box center [21, 24] width 10 height 1
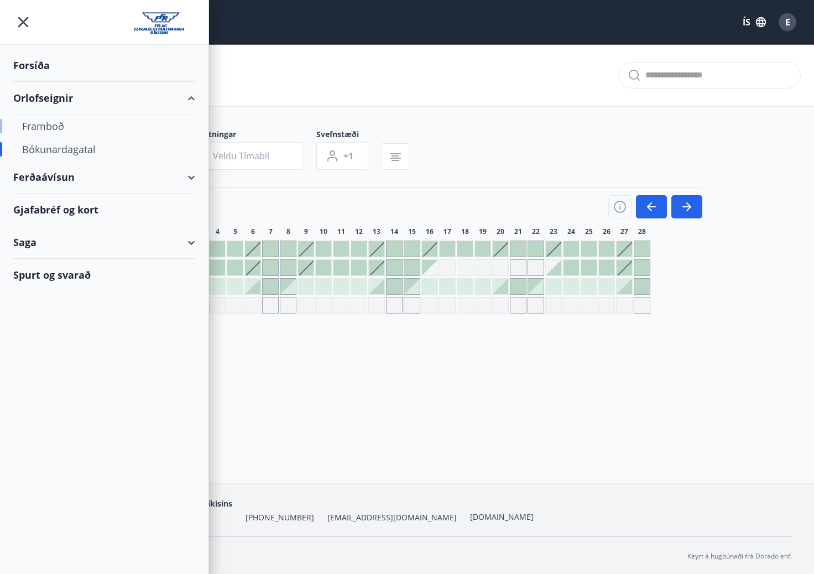
click at [64, 131] on div "Framboð" at bounding box center [104, 125] width 164 height 23
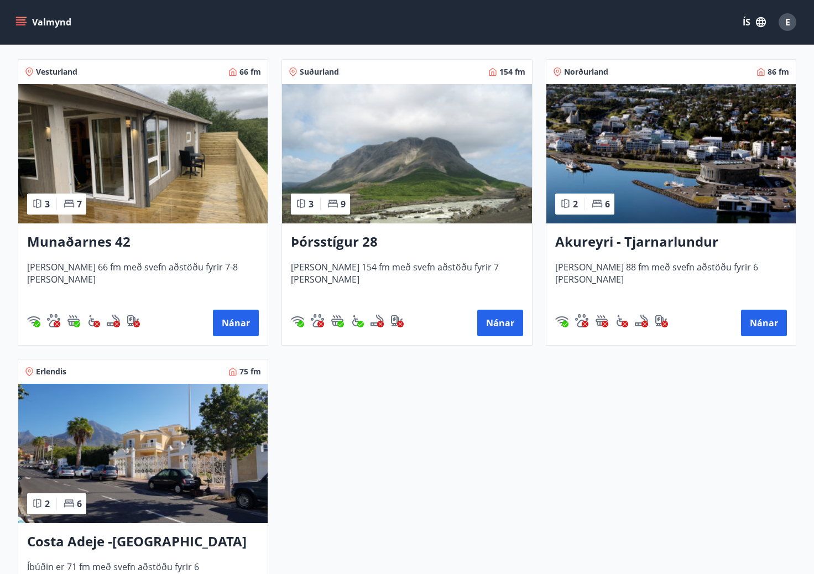
scroll to position [221, 0]
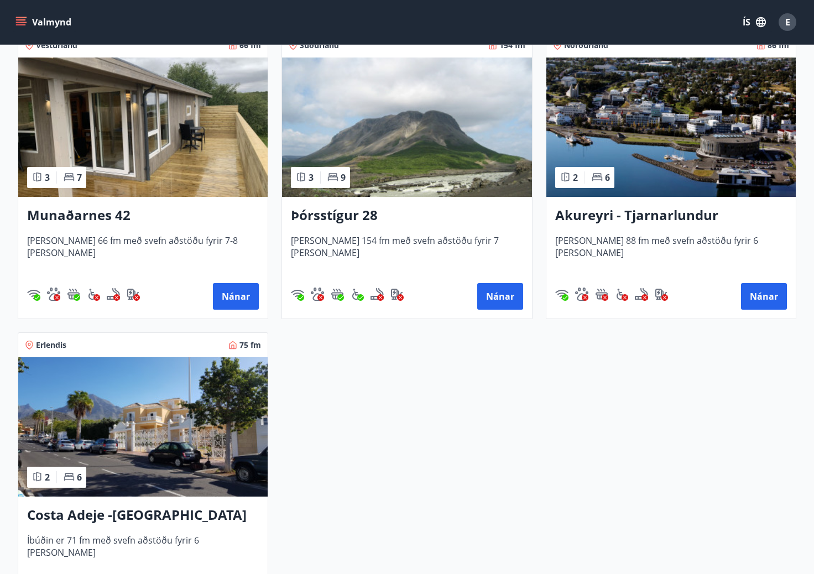
click at [126, 186] on img at bounding box center [142, 126] width 249 height 139
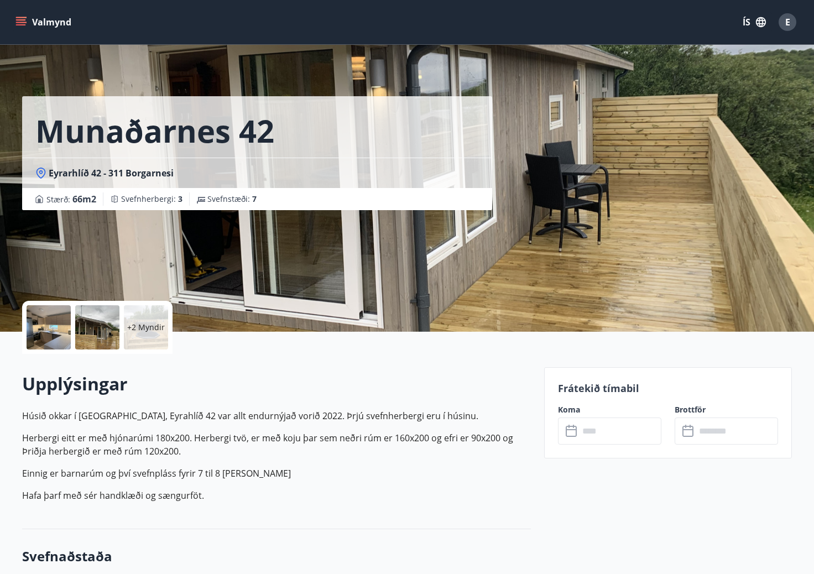
click at [112, 336] on div at bounding box center [97, 327] width 44 height 44
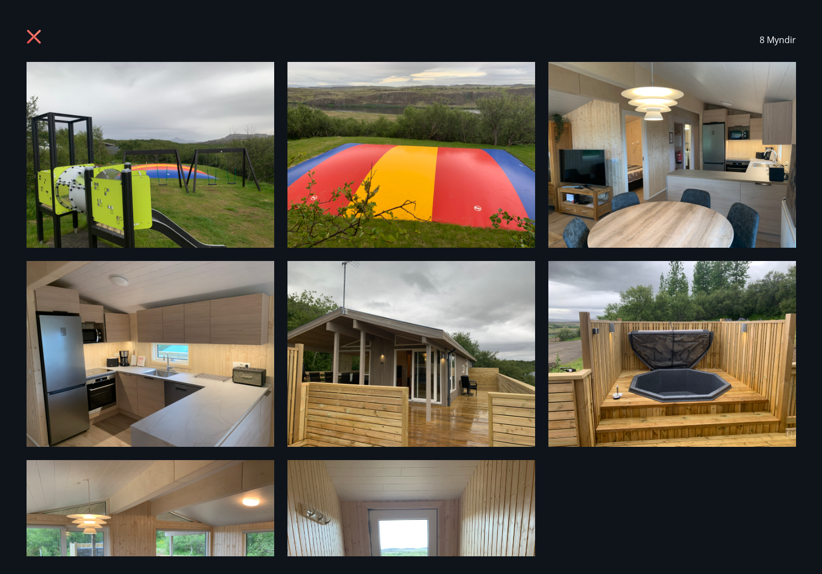
click at [674, 218] on img at bounding box center [672, 155] width 248 height 186
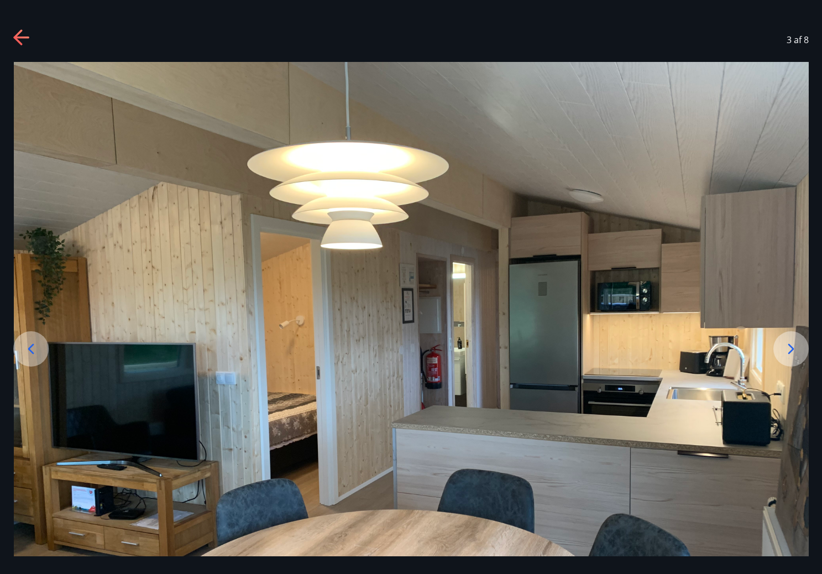
click at [798, 348] on icon at bounding box center [791, 349] width 18 height 18
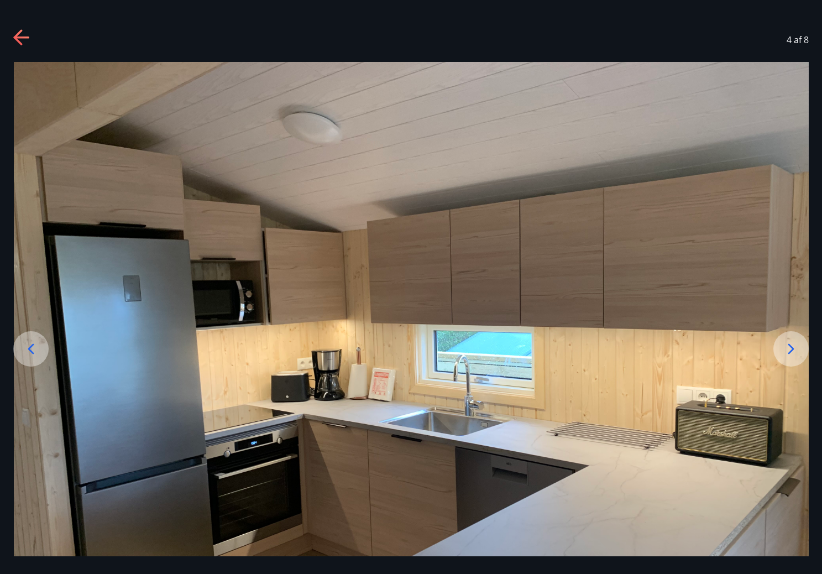
click at [798, 348] on icon at bounding box center [791, 349] width 18 height 18
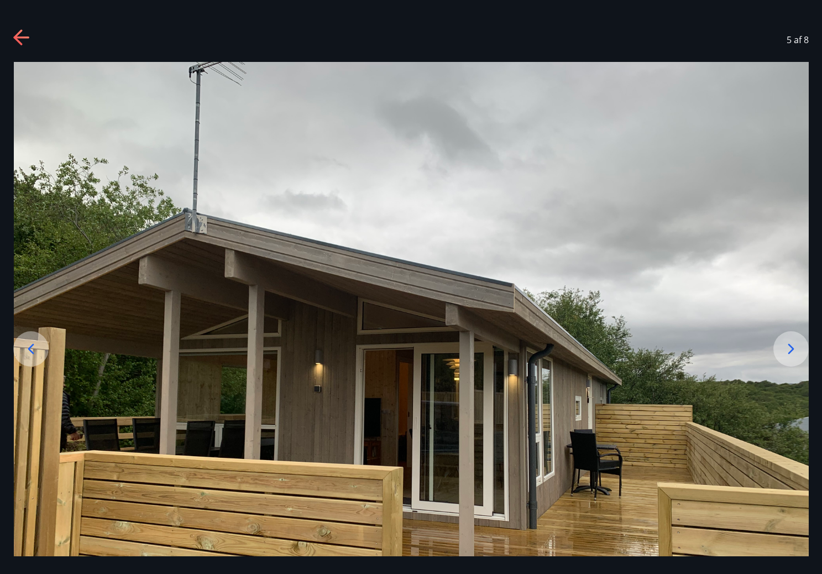
click at [798, 348] on icon at bounding box center [791, 349] width 18 height 18
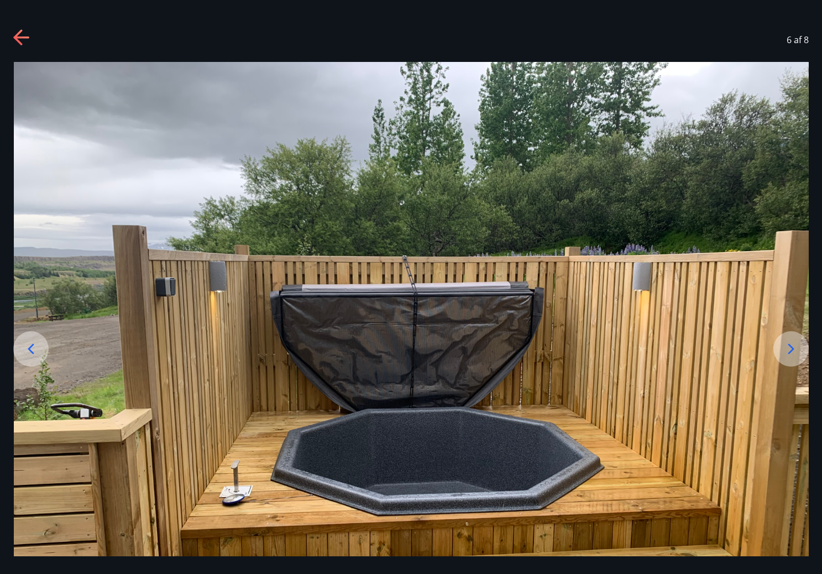
click at [798, 348] on icon at bounding box center [791, 349] width 18 height 18
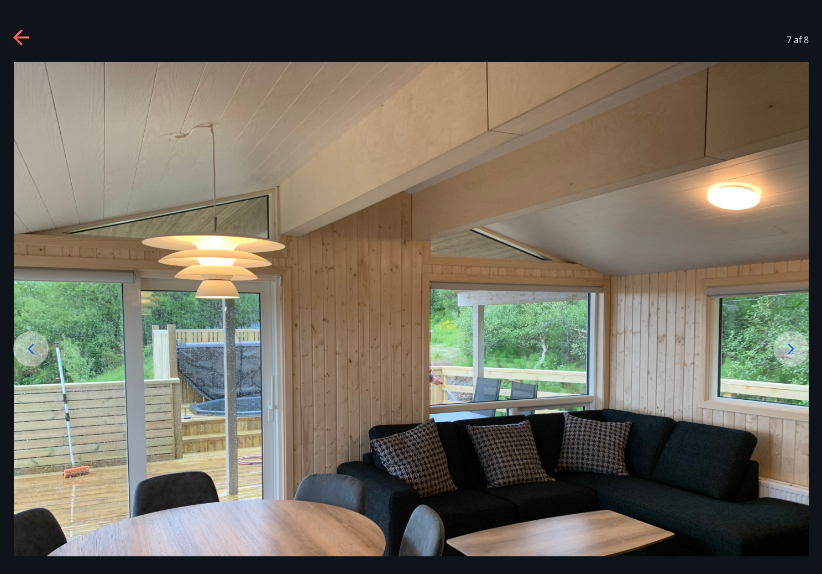
click at [798, 348] on icon at bounding box center [791, 349] width 18 height 18
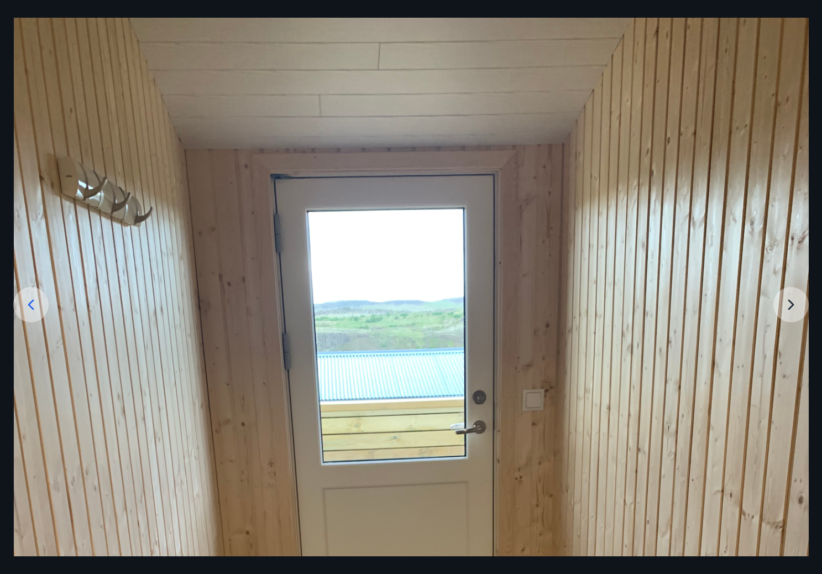
click at [798, 348] on img at bounding box center [411, 548] width 795 height 1060
click at [791, 317] on img at bounding box center [411, 548] width 795 height 1060
click at [791, 314] on img at bounding box center [411, 548] width 795 height 1060
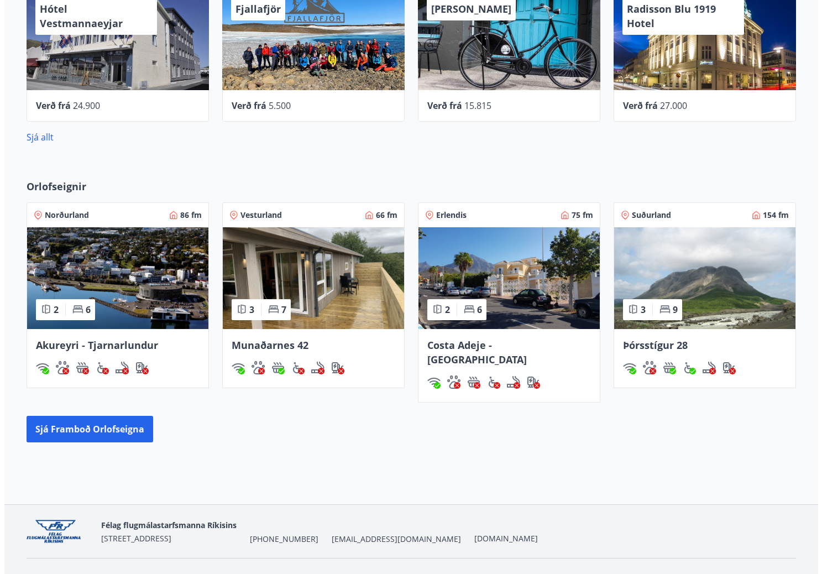
scroll to position [139, 0]
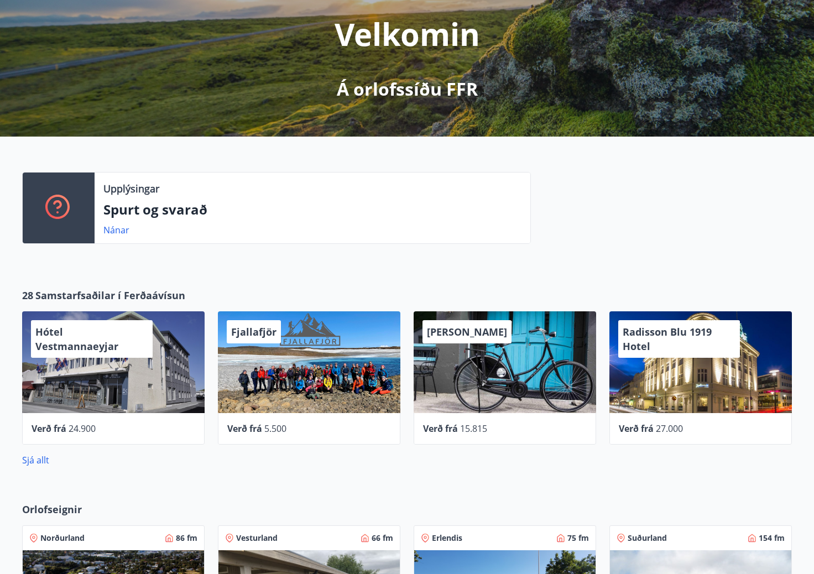
click at [480, 369] on div "[PERSON_NAME]" at bounding box center [504, 362] width 182 height 102
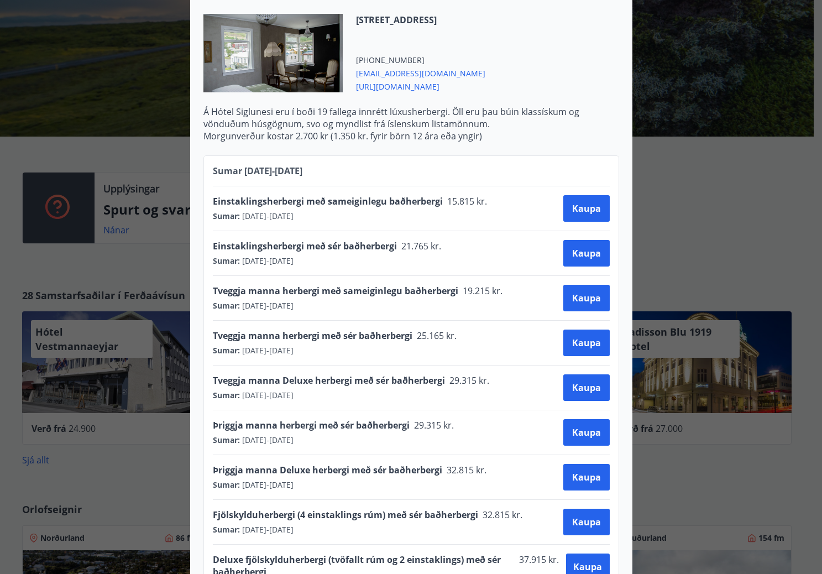
scroll to position [407, 0]
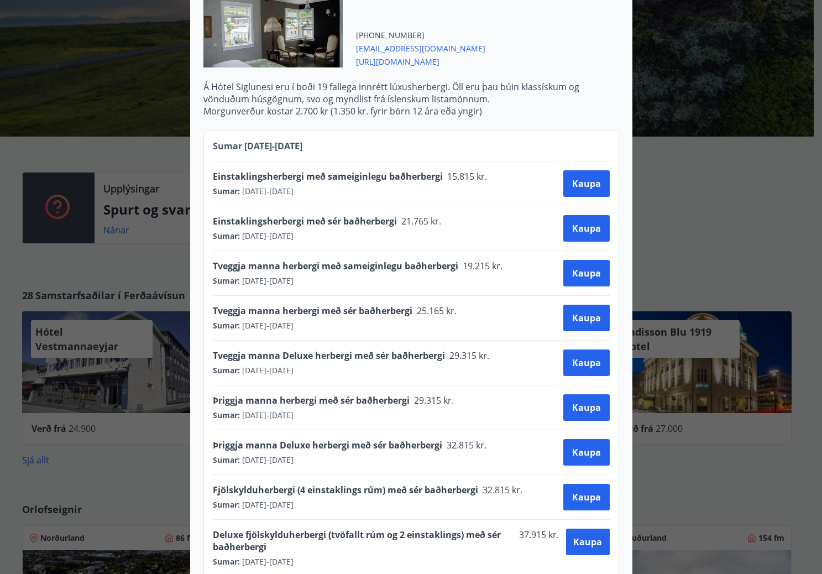
click at [92, 271] on div "Hótel Siglunes Ef þú hefur áhuga á að gista á fallegu og persónulegu hóteli sem…" at bounding box center [411, 287] width 822 height 574
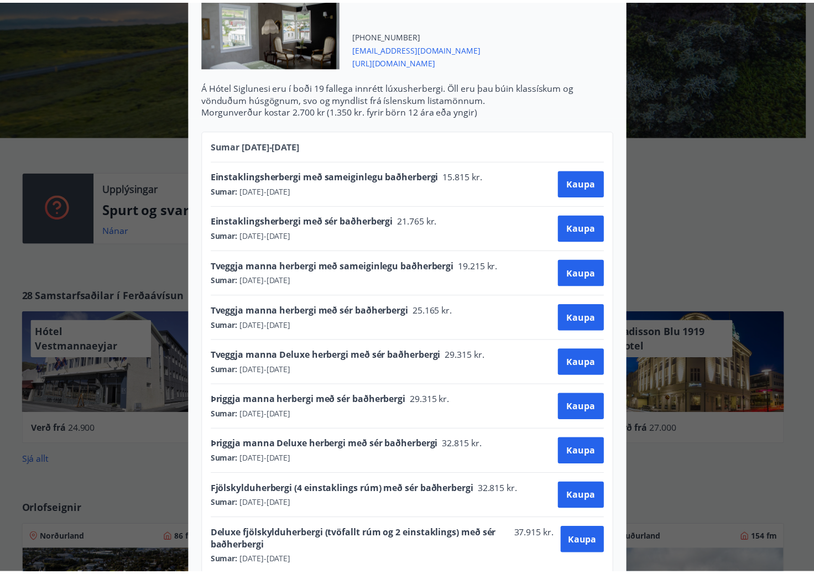
scroll to position [0, 0]
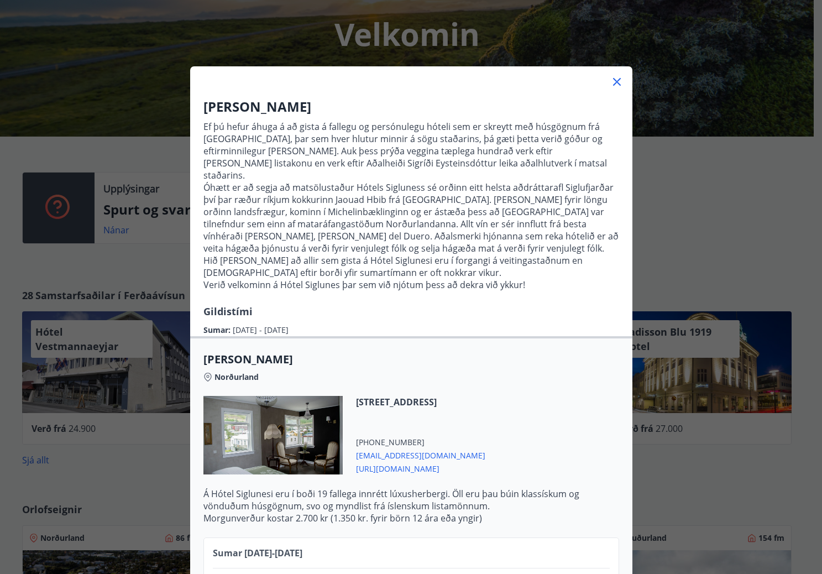
click at [619, 79] on icon at bounding box center [616, 81] width 13 height 13
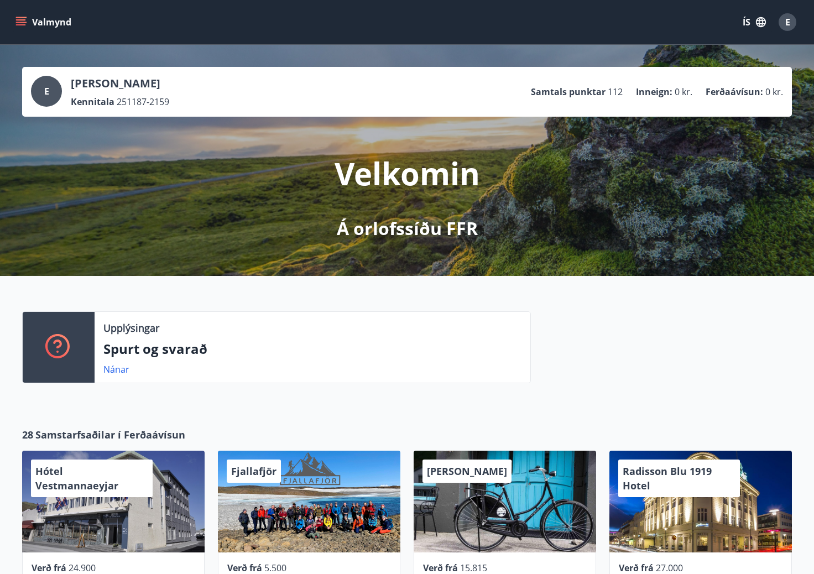
click at [48, 27] on button "Valmynd" at bounding box center [44, 22] width 62 height 20
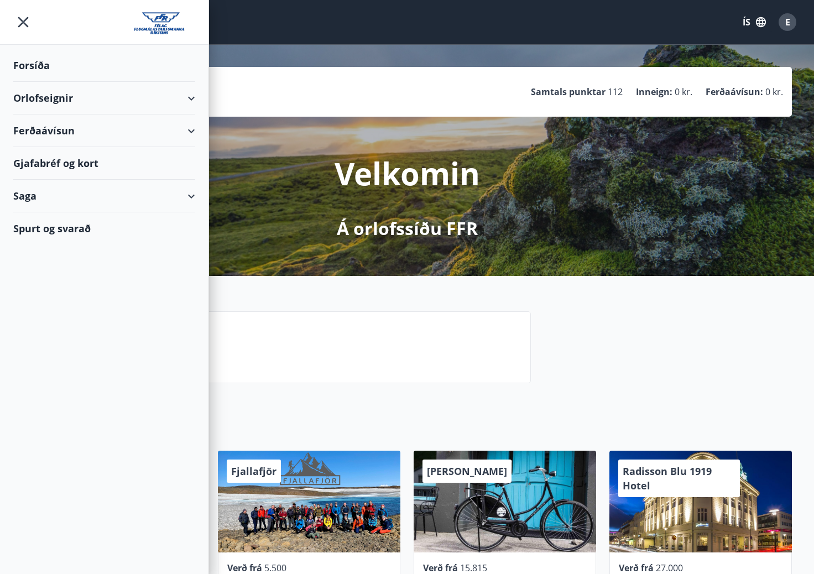
click at [190, 195] on div "Saga" at bounding box center [104, 196] width 182 height 33
click at [82, 96] on div "Orlofseignir" at bounding box center [104, 98] width 182 height 33
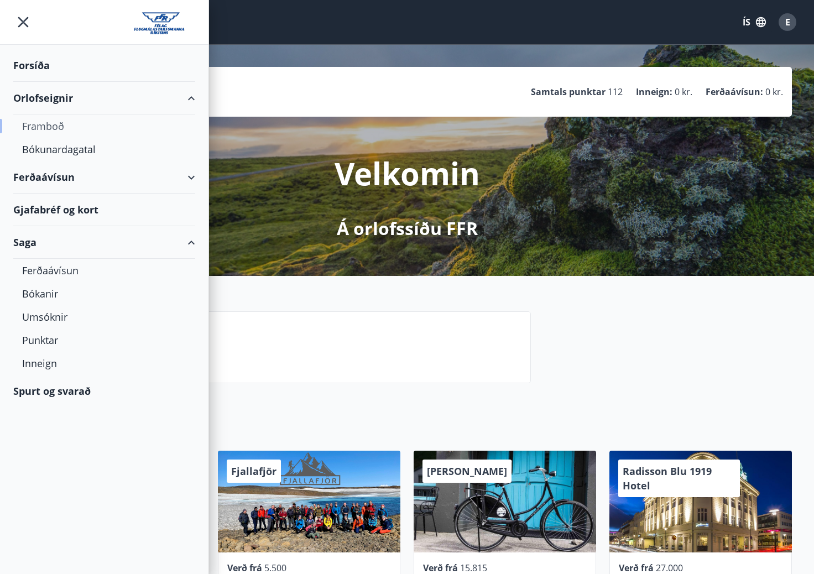
click at [66, 130] on div "Framboð" at bounding box center [104, 125] width 164 height 23
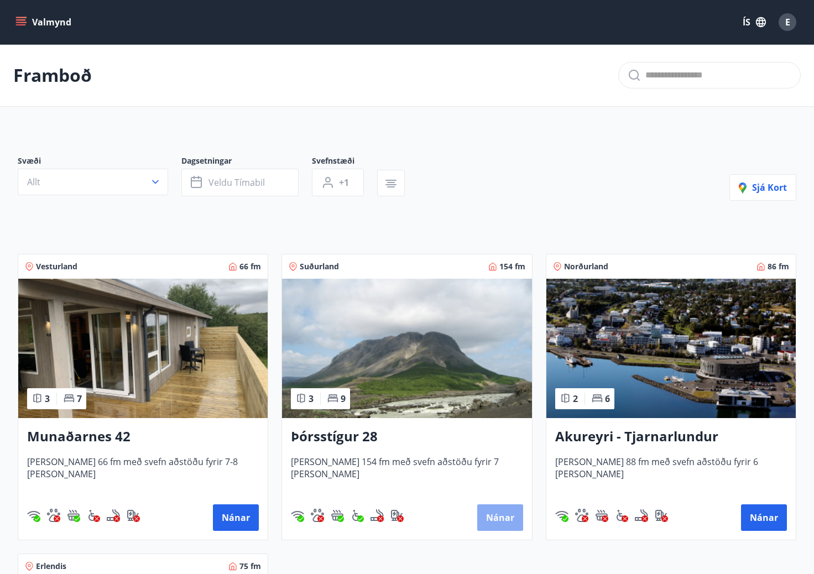
click at [500, 515] on button "Nánar" at bounding box center [500, 517] width 46 height 27
click at [54, 17] on button "Valmynd" at bounding box center [44, 22] width 62 height 20
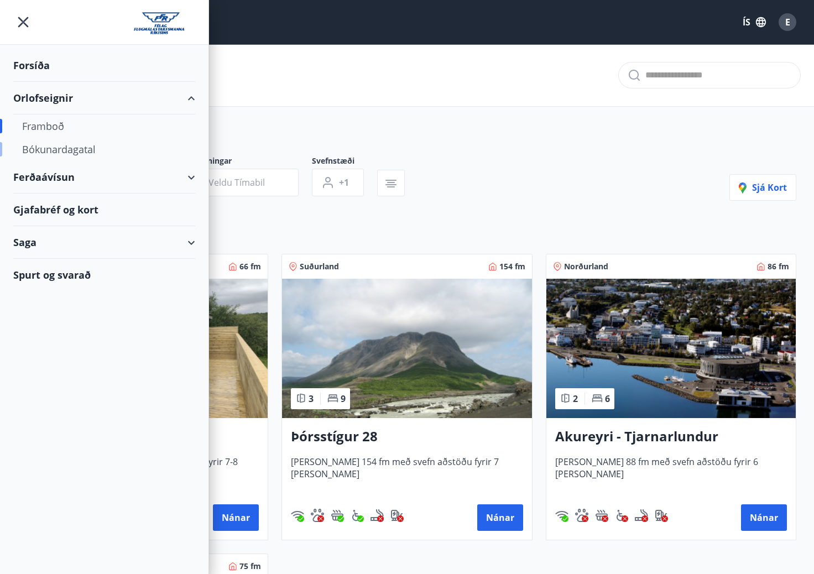
click at [60, 148] on div "Bókunardagatal" at bounding box center [104, 149] width 164 height 23
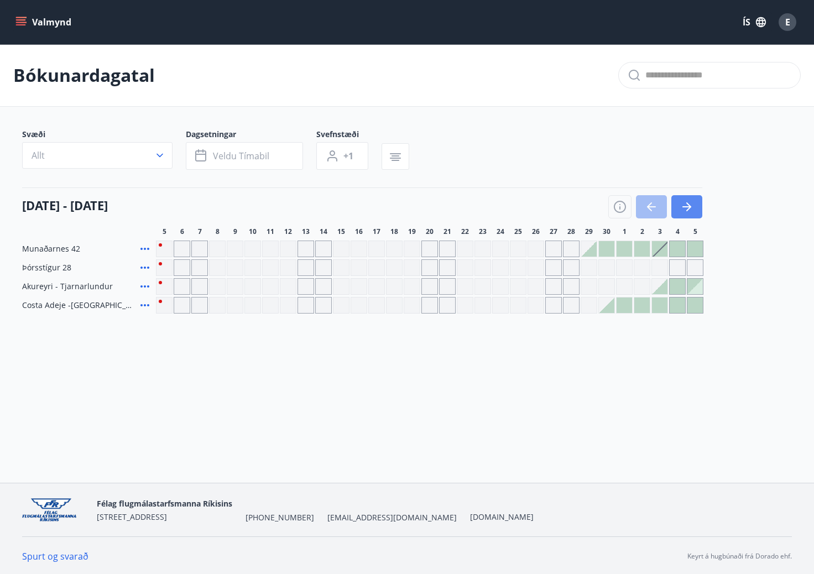
click at [689, 209] on icon "button" at bounding box center [688, 206] width 5 height 9
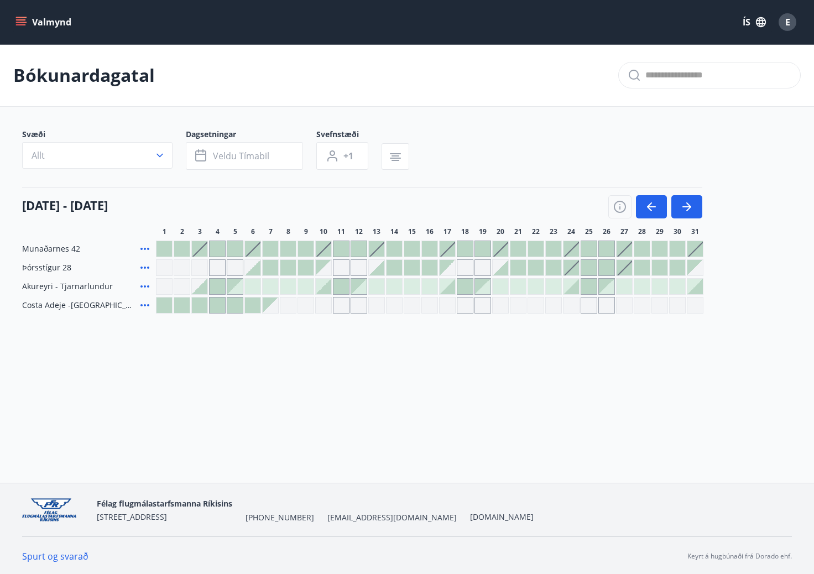
click at [578, 271] on div at bounding box center [570, 267] width 15 height 15
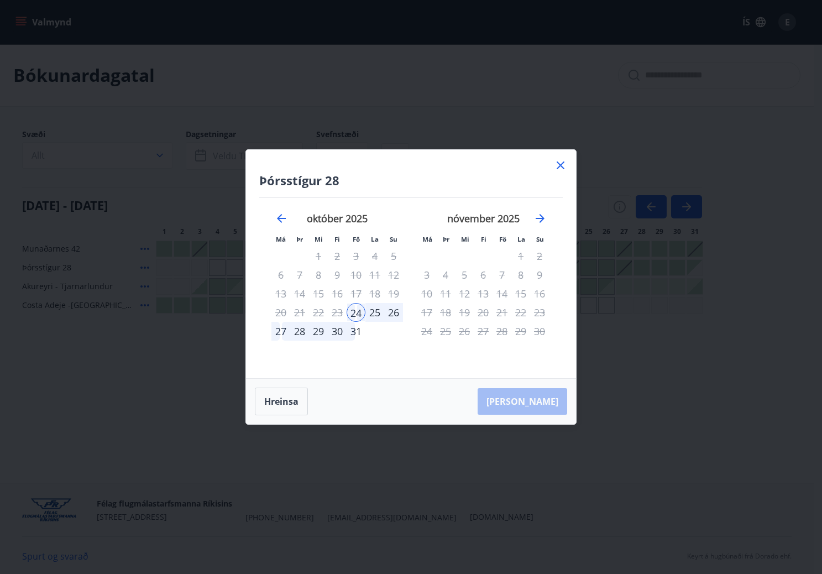
click at [397, 315] on div "26" at bounding box center [393, 312] width 19 height 19
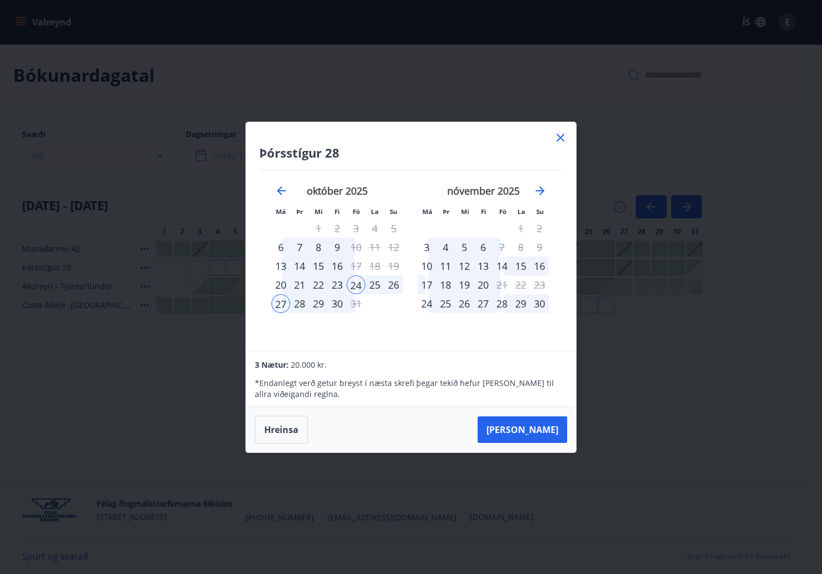
click at [392, 286] on div "26" at bounding box center [393, 284] width 19 height 19
click at [301, 303] on div "28" at bounding box center [299, 303] width 19 height 19
click at [372, 286] on div "25" at bounding box center [374, 284] width 19 height 19
click at [360, 286] on div "24" at bounding box center [356, 284] width 19 height 19
click at [560, 137] on icon at bounding box center [561, 138] width 8 height 8
